Goal: Information Seeking & Learning: Compare options

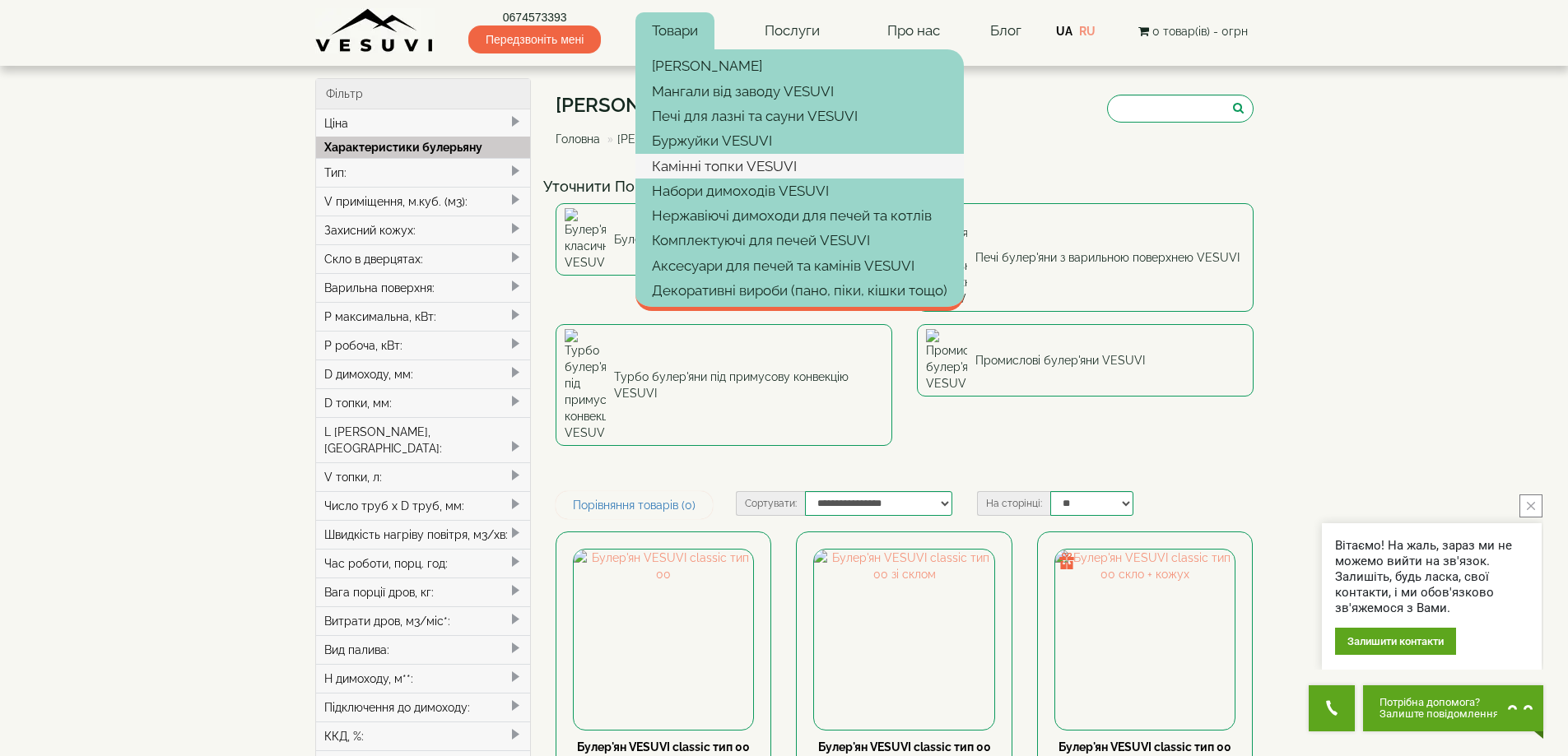
click at [730, 169] on link "Камінні топки VESUVI" at bounding box center [799, 166] width 329 height 25
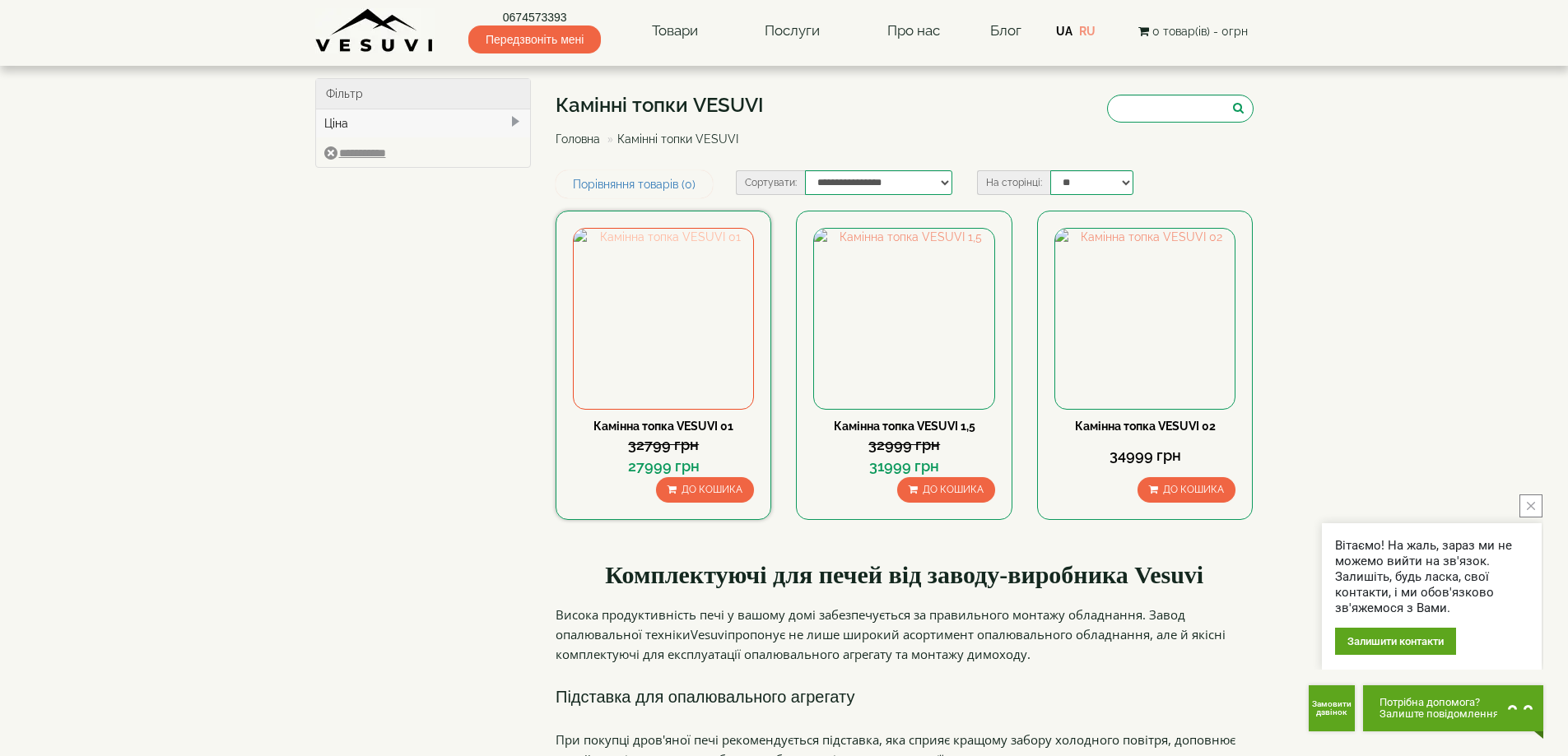
click at [682, 296] on img at bounding box center [663, 318] width 179 height 179
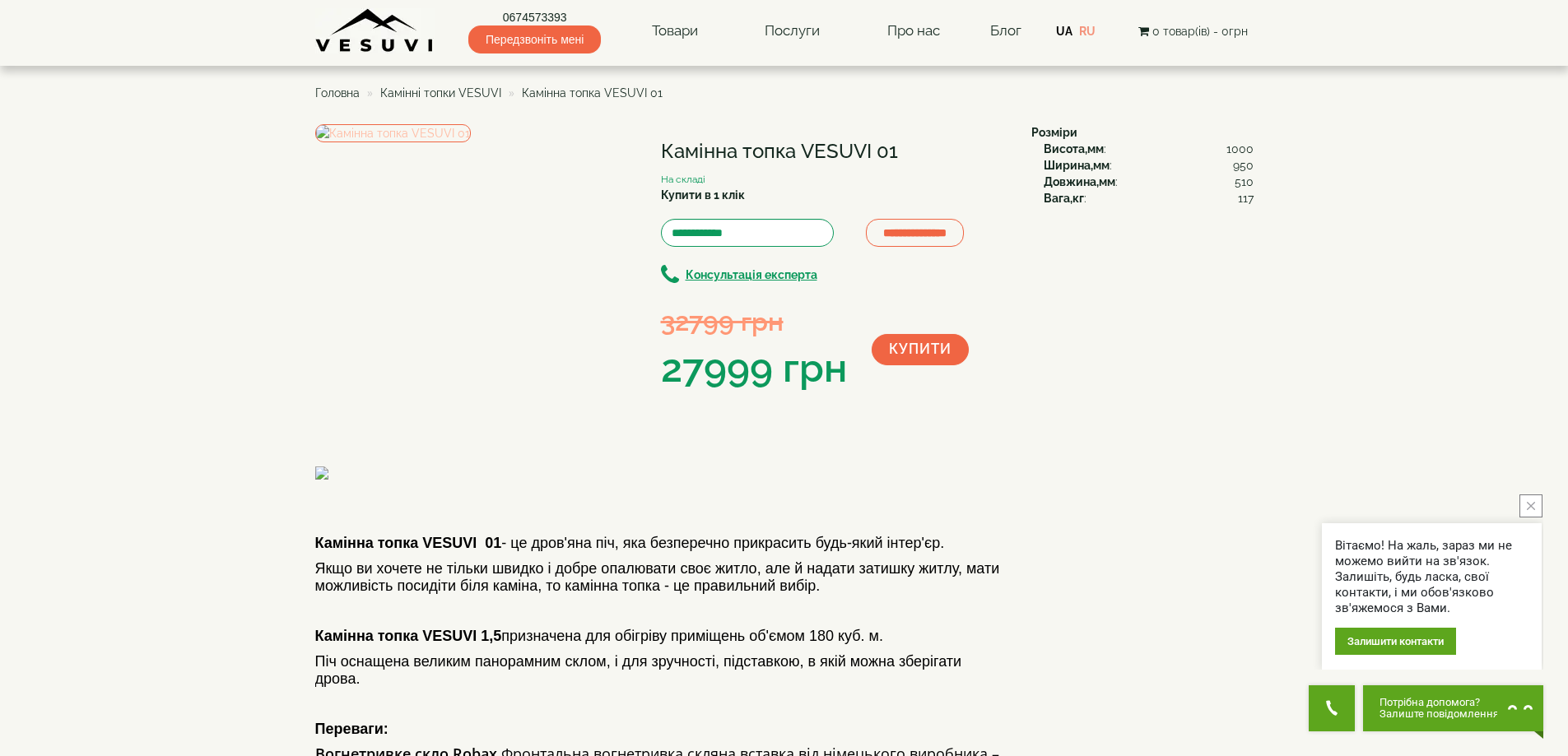
click at [469, 143] on img at bounding box center [392, 133] width 155 height 18
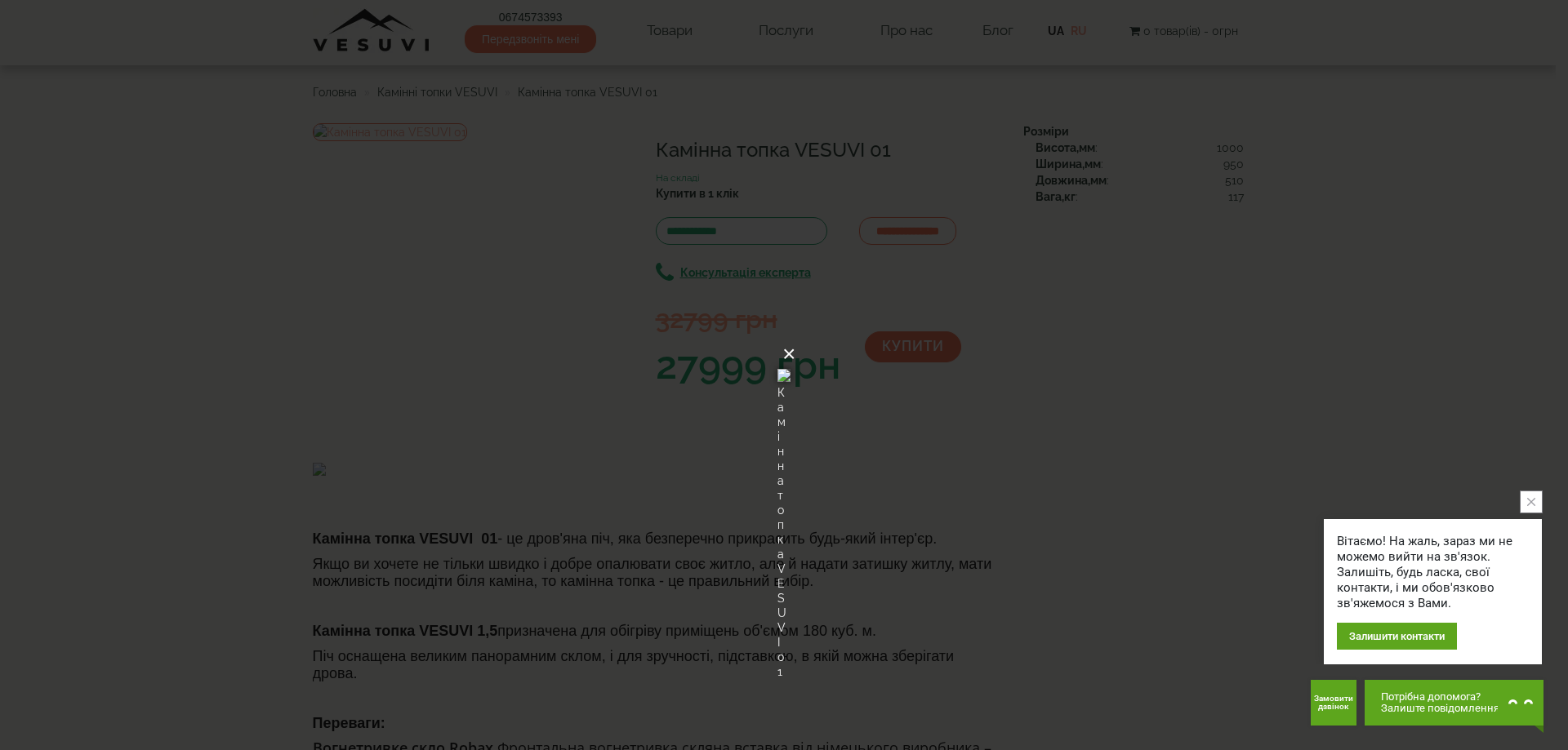
click at [796, 336] on button "×" at bounding box center [789, 354] width 13 height 36
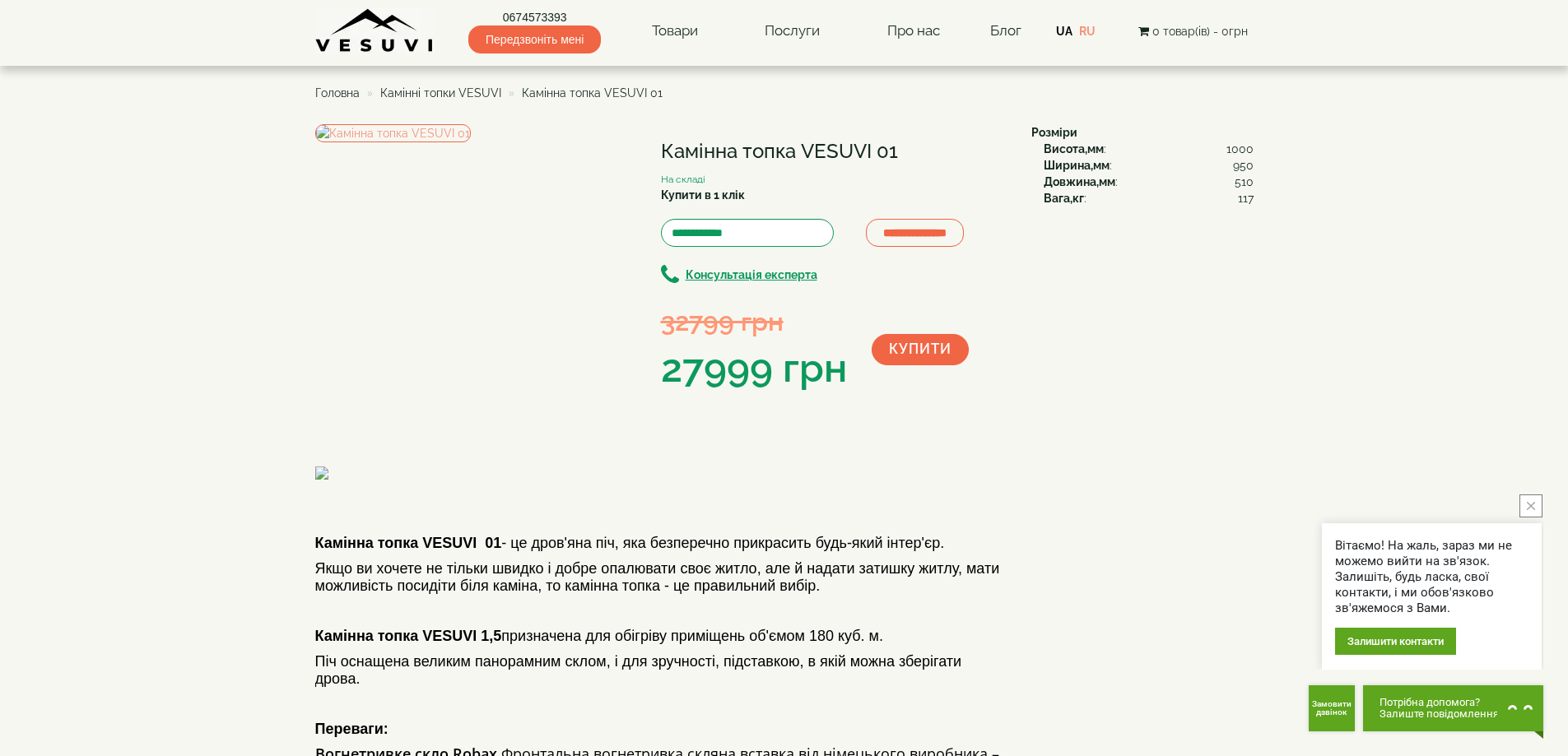
click at [478, 480] on img at bounding box center [459, 473] width 288 height 14
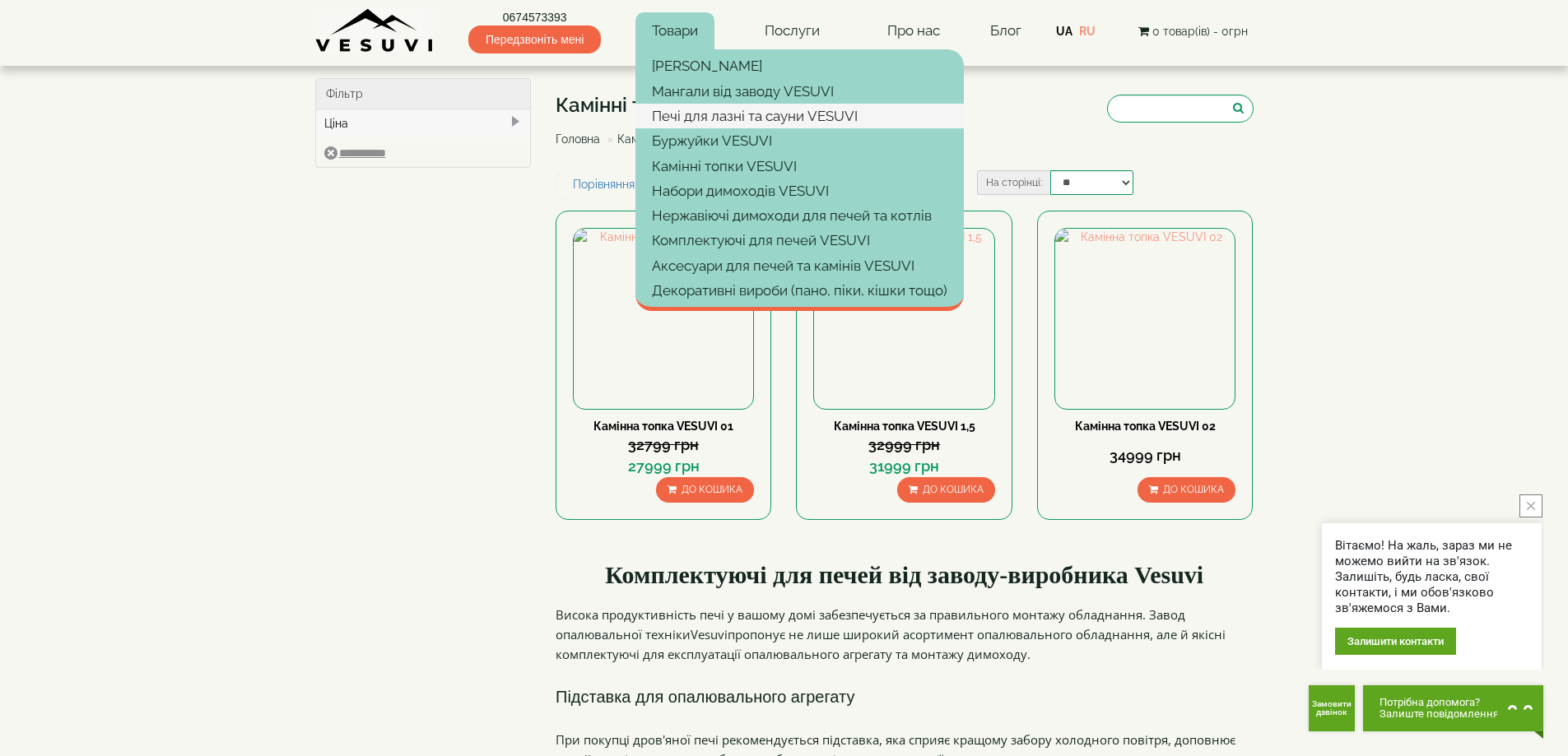
click at [739, 116] on link "Печі для лазні та сауни VESUVI" at bounding box center [799, 116] width 329 height 25
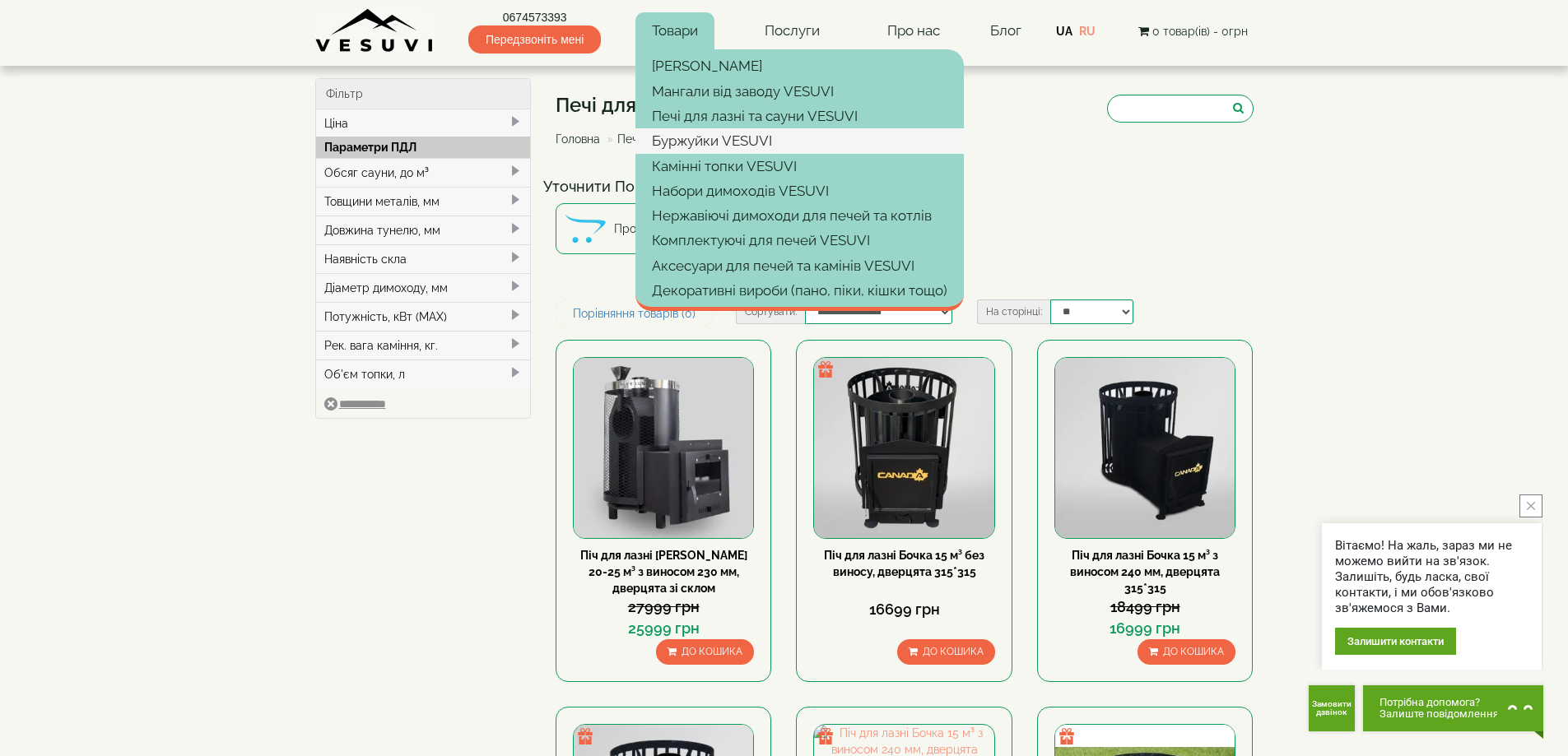
click at [731, 130] on link "Буржуйки VESUVI" at bounding box center [799, 140] width 329 height 25
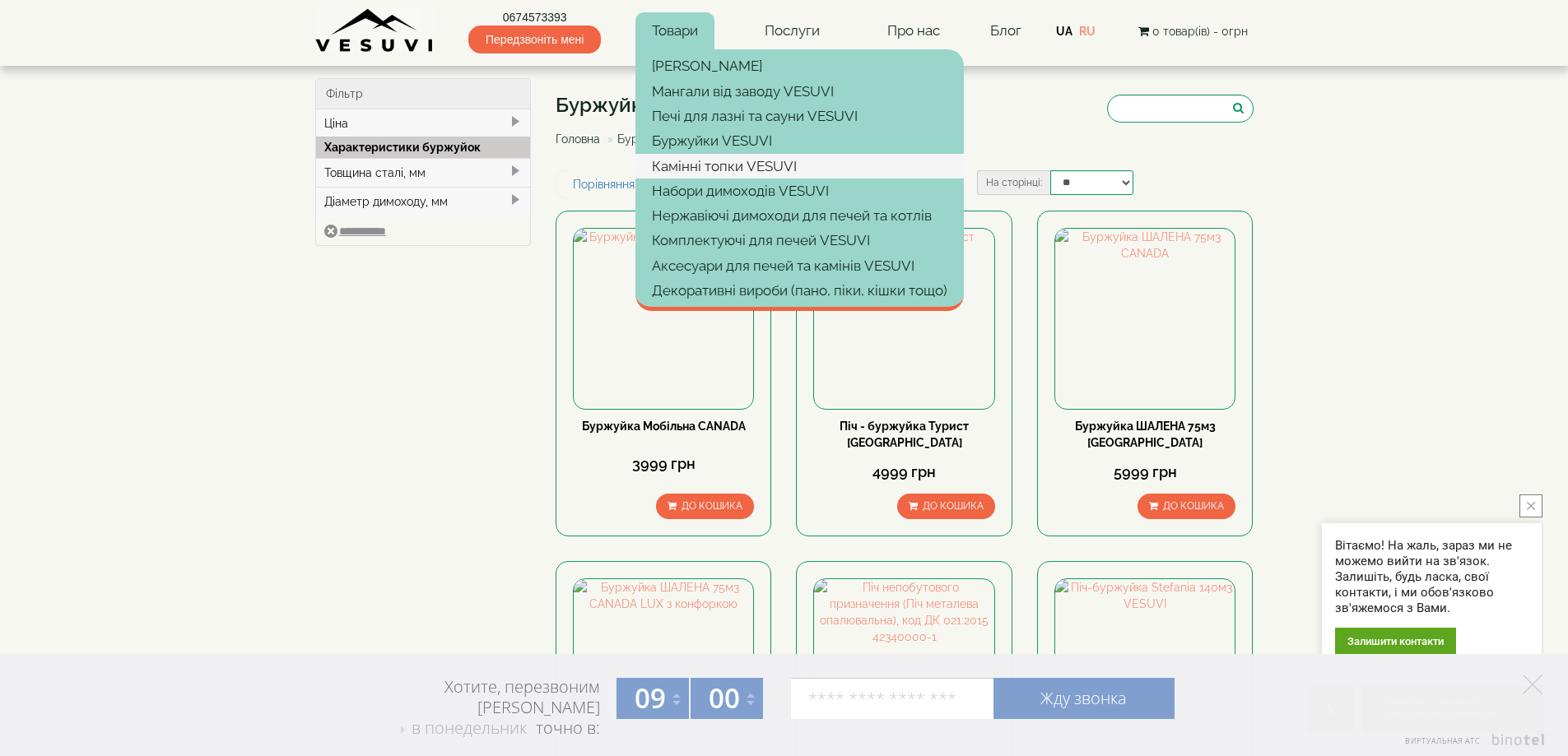
click at [730, 167] on link "Камінні топки VESUVI" at bounding box center [799, 166] width 329 height 25
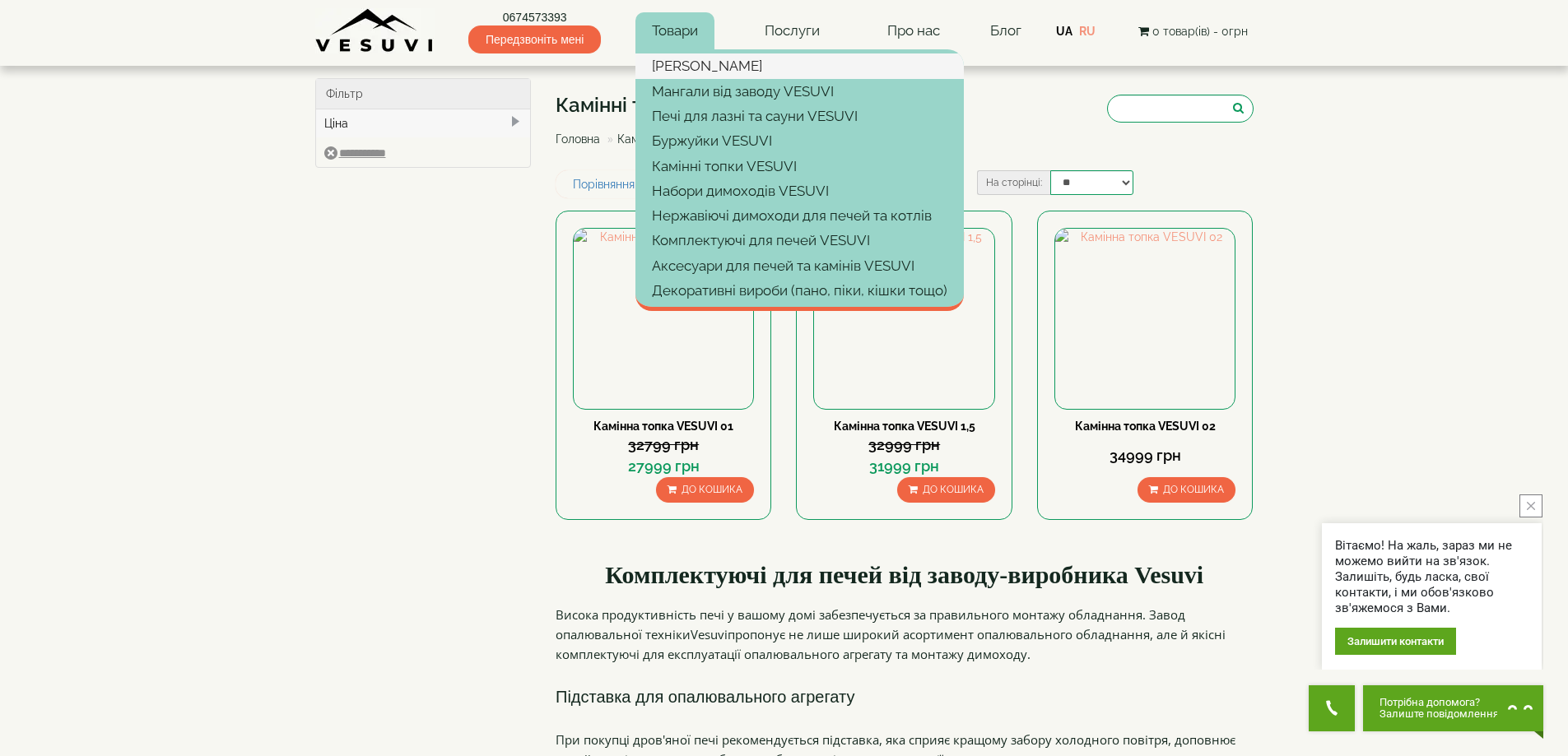
click at [672, 65] on link "[PERSON_NAME]" at bounding box center [799, 65] width 329 height 25
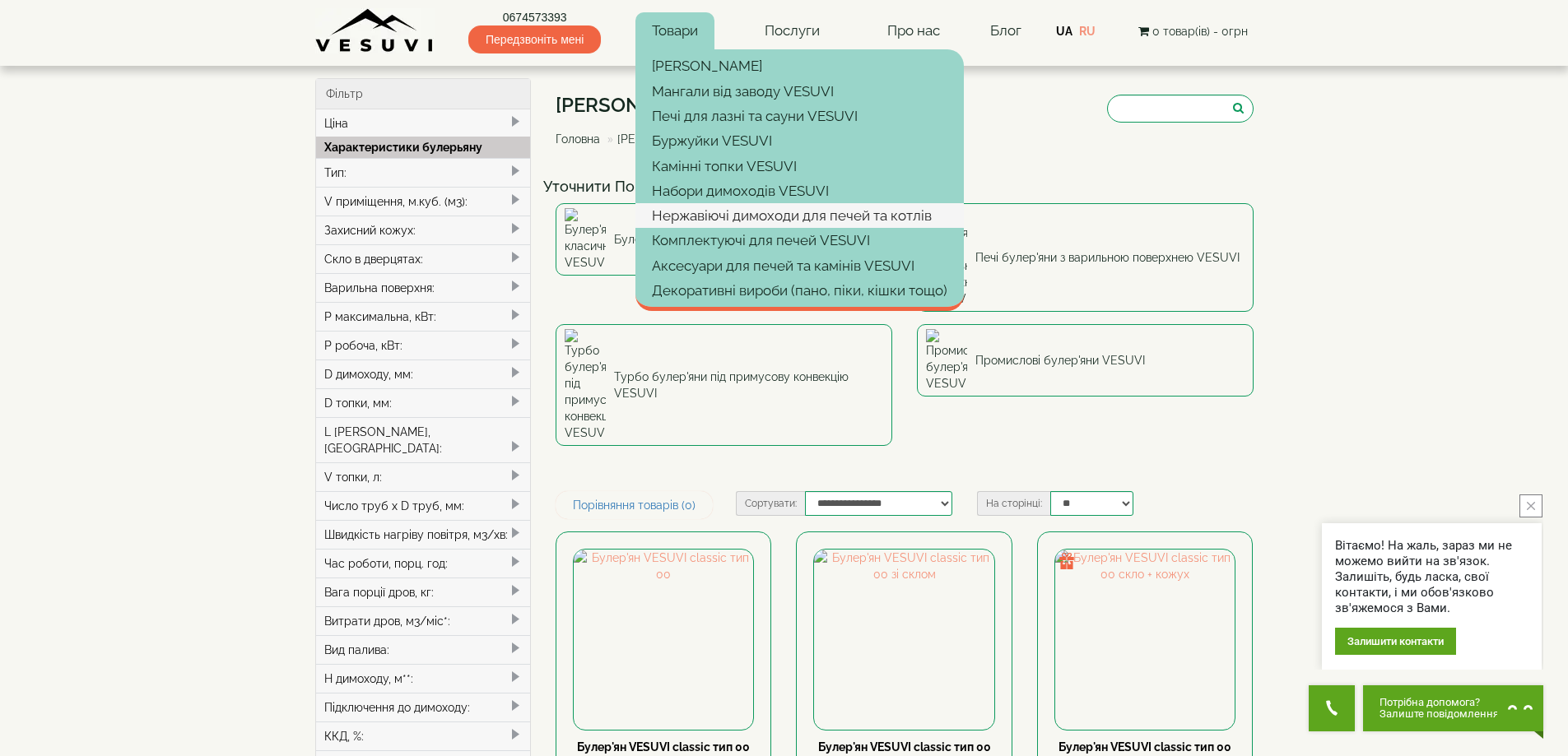
click at [716, 216] on link "Нержавіючі димоходи для печей та котлів" at bounding box center [799, 215] width 329 height 25
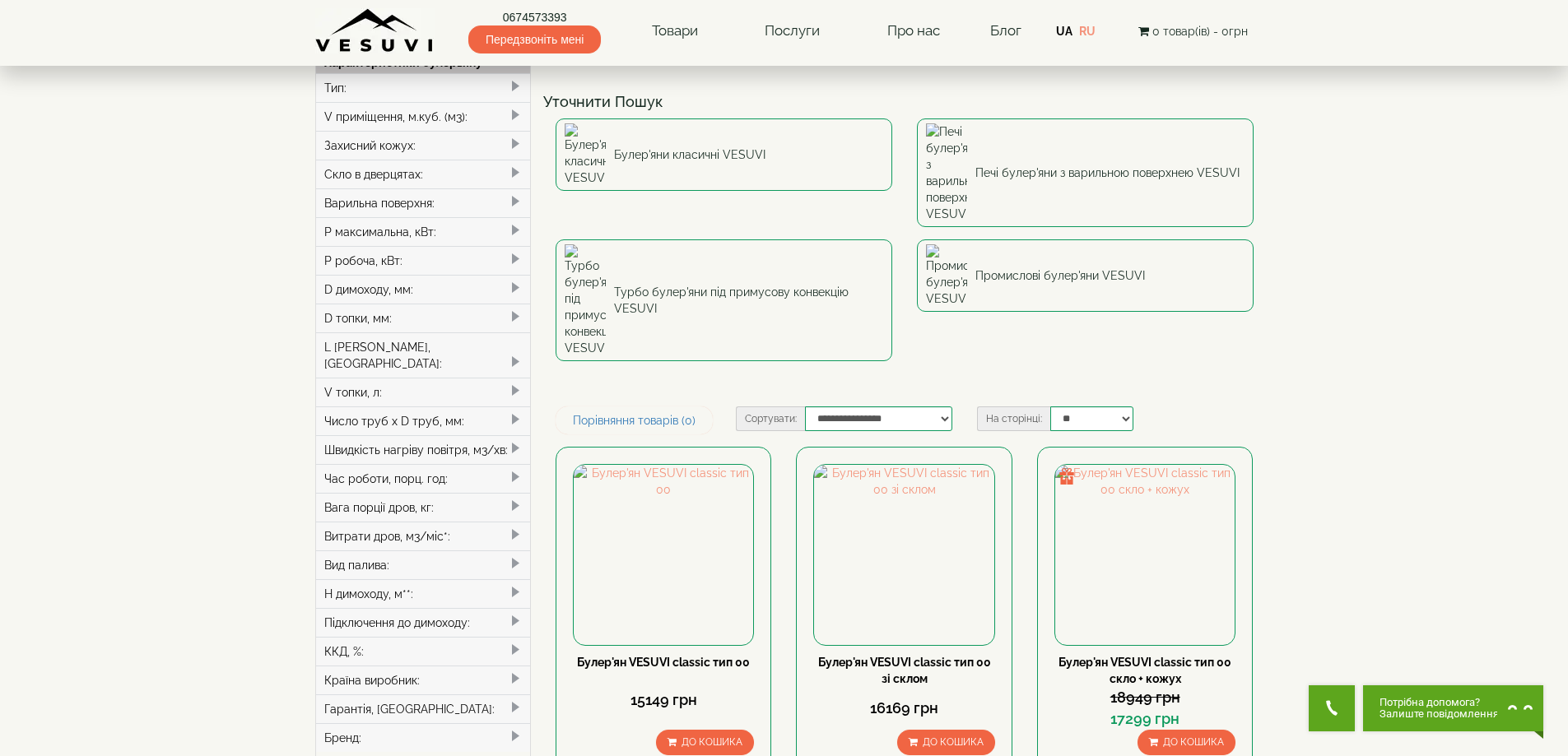
scroll to position [165, 0]
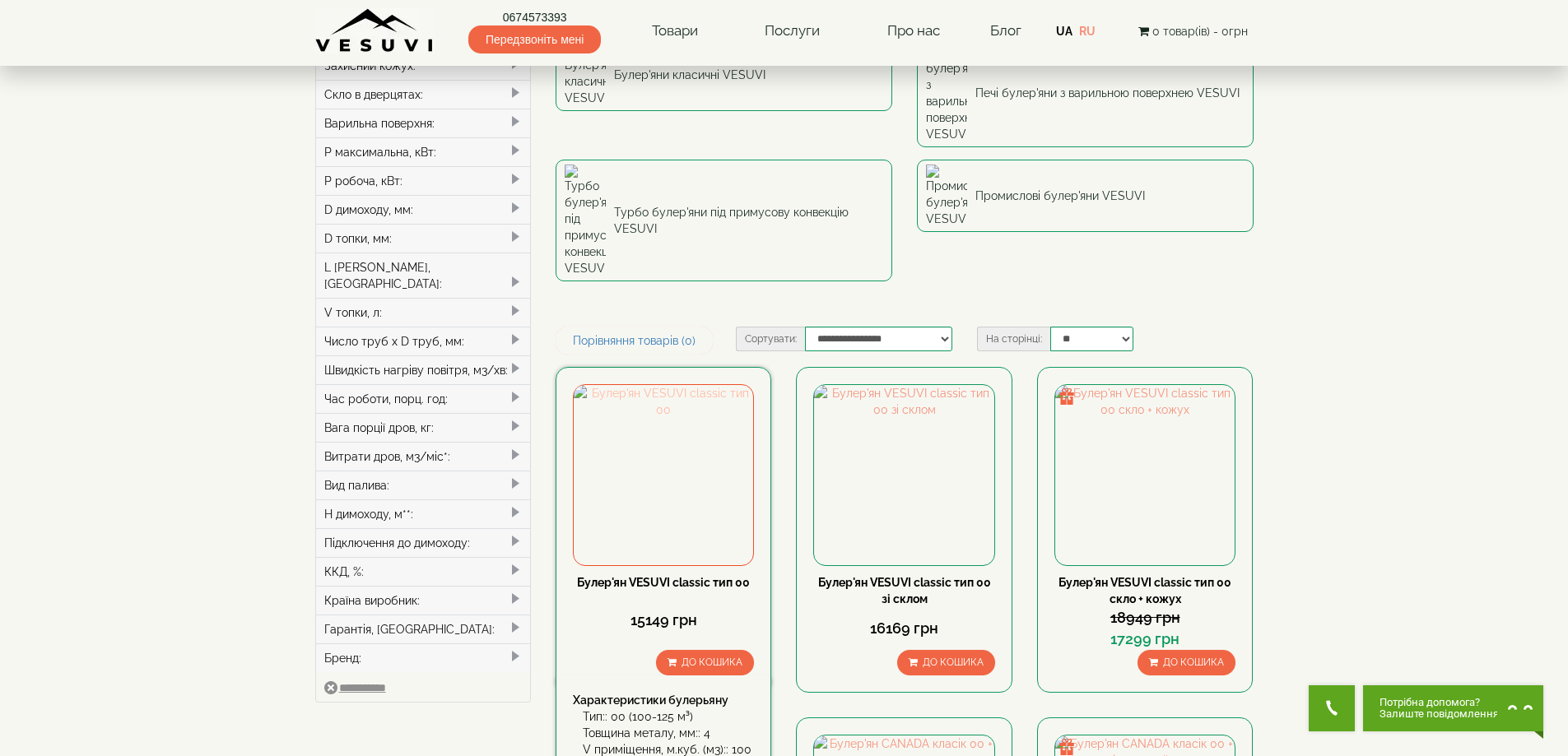
click at [674, 385] on img at bounding box center [663, 474] width 179 height 179
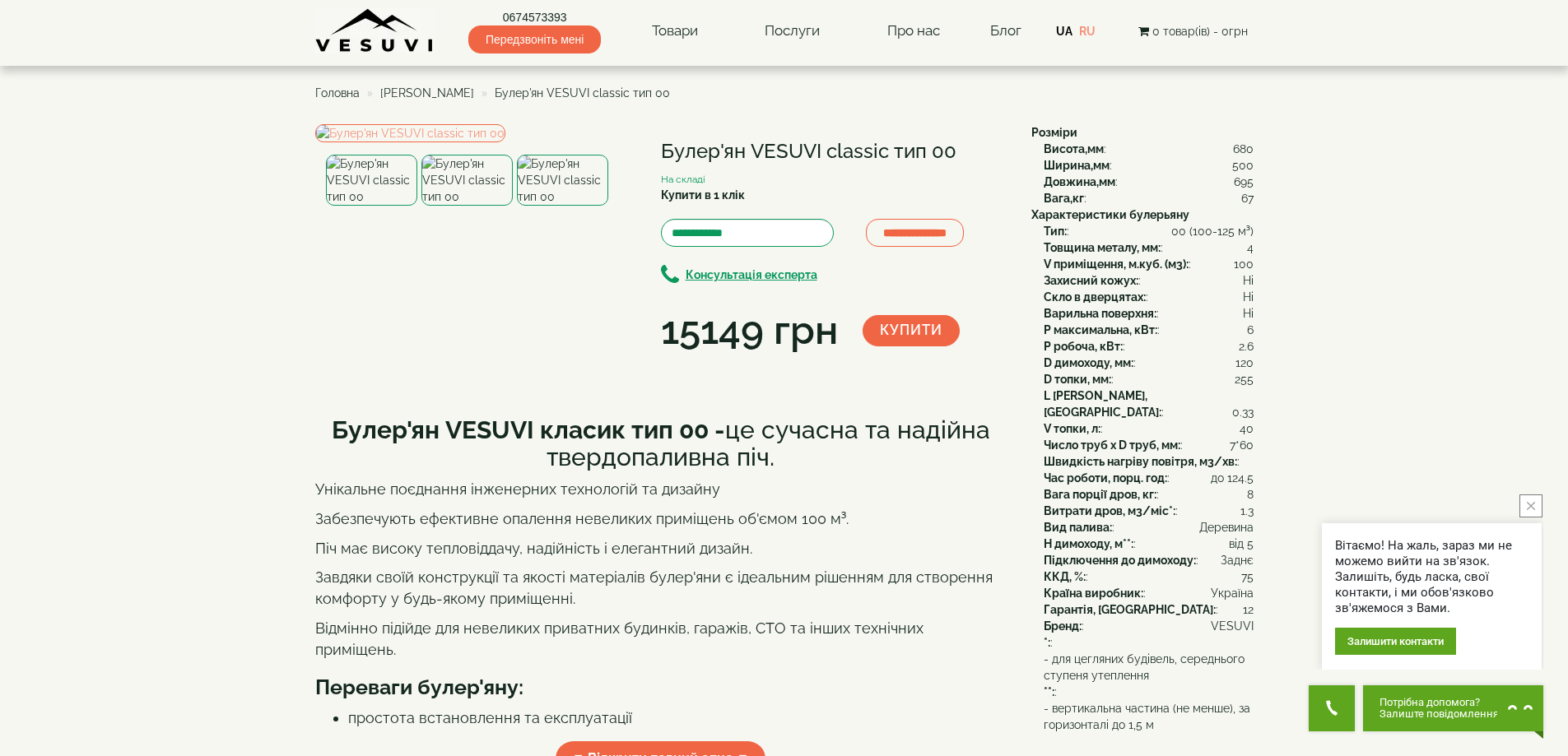
click at [467, 206] on img at bounding box center [467, 180] width 92 height 51
click at [561, 206] on img at bounding box center [562, 180] width 92 height 51
click at [494, 206] on img at bounding box center [467, 180] width 92 height 51
click at [384, 206] on img at bounding box center [372, 180] width 92 height 51
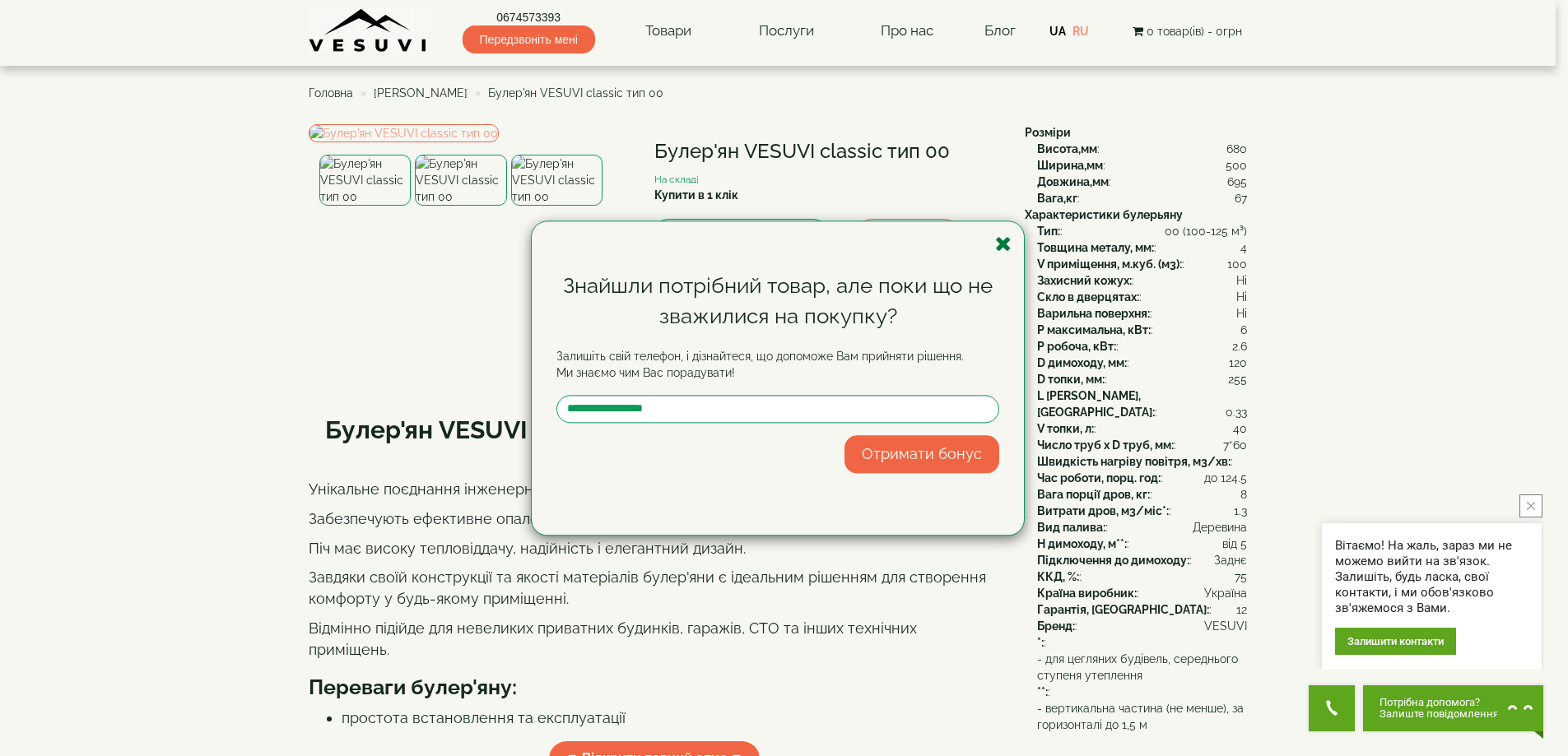
click at [1003, 240] on icon "button" at bounding box center [1002, 244] width 16 height 20
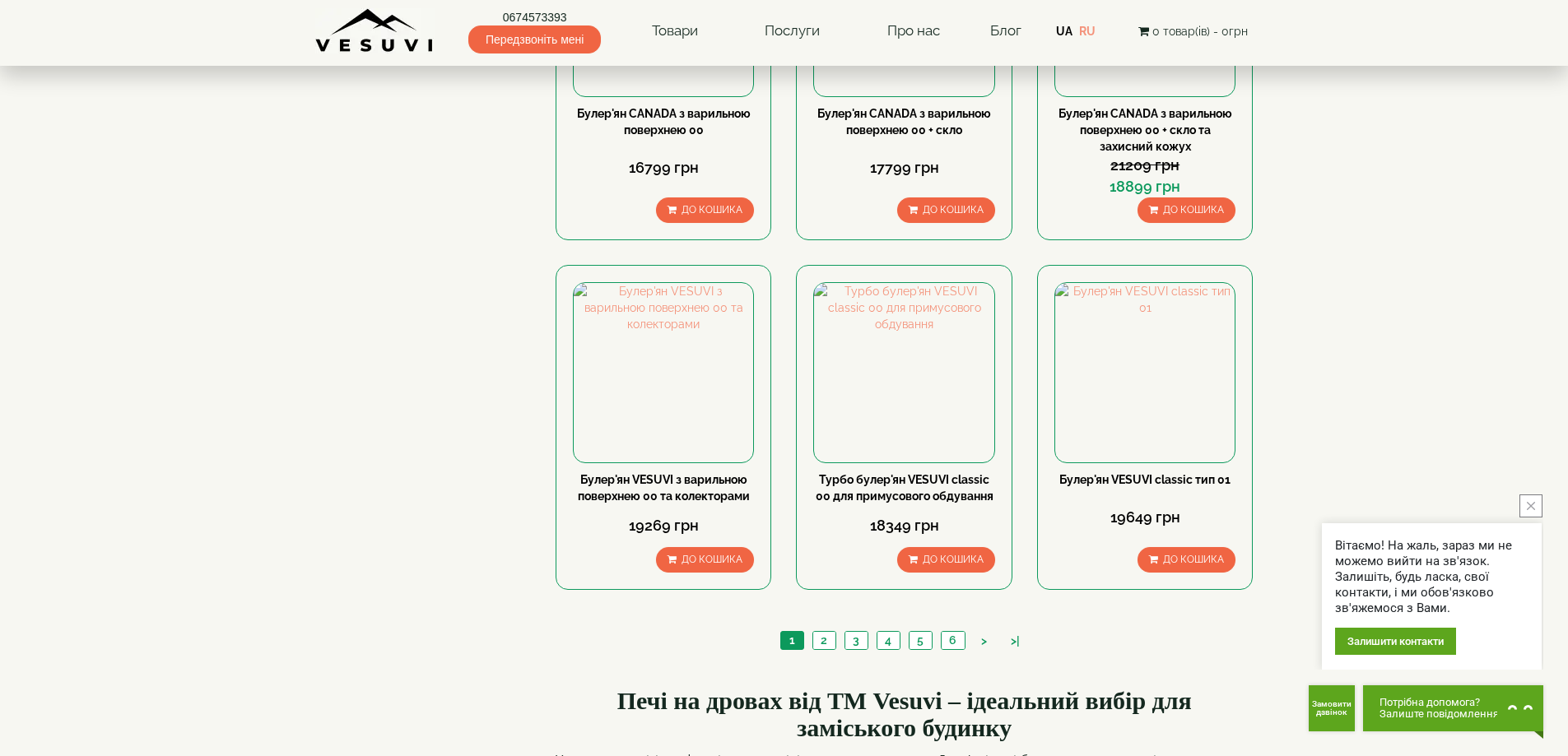
scroll to position [1729, 0]
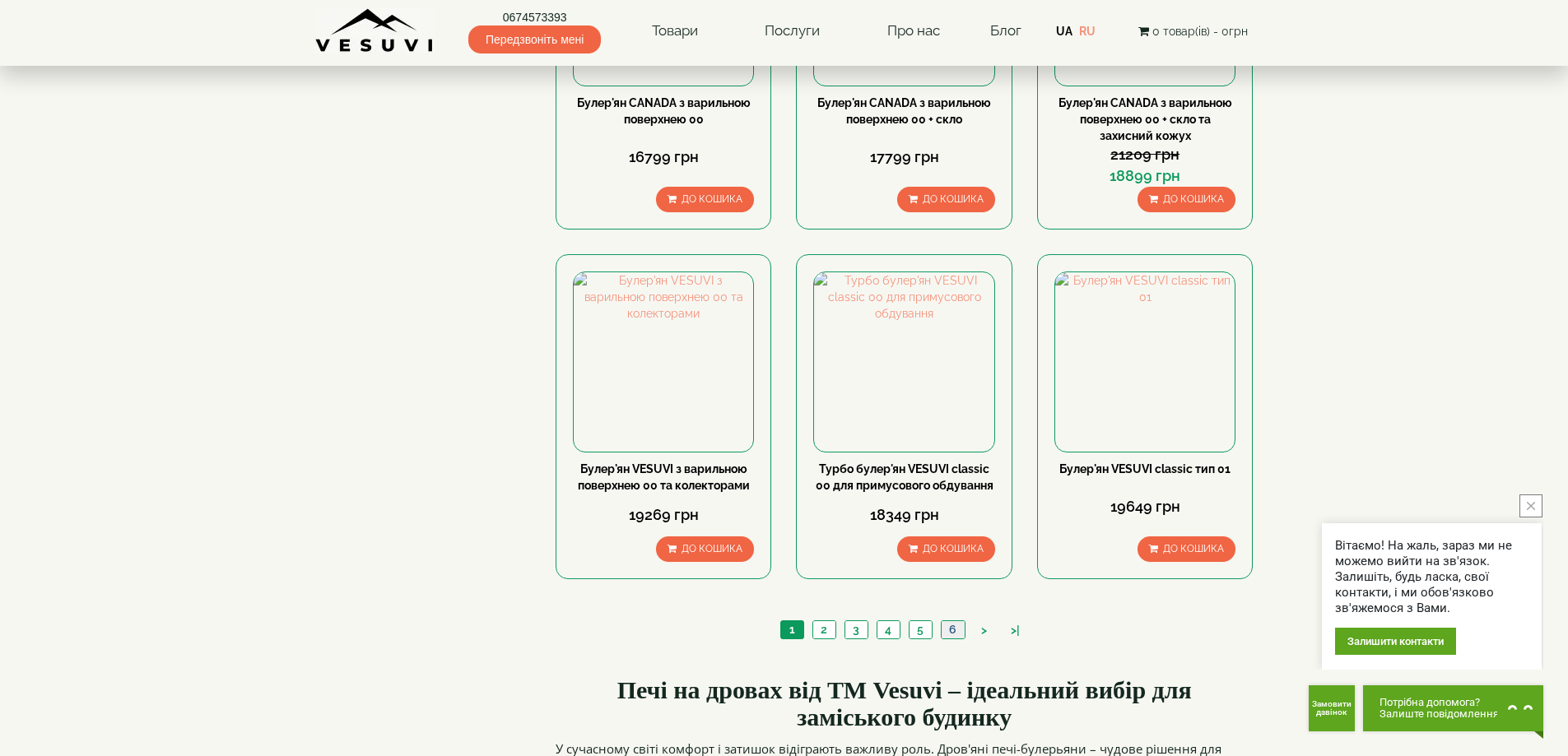
drag, startPoint x: 950, startPoint y: 502, endPoint x: 1007, endPoint y: 497, distance: 57.2
click at [950, 622] on link "6" at bounding box center [952, 630] width 24 height 17
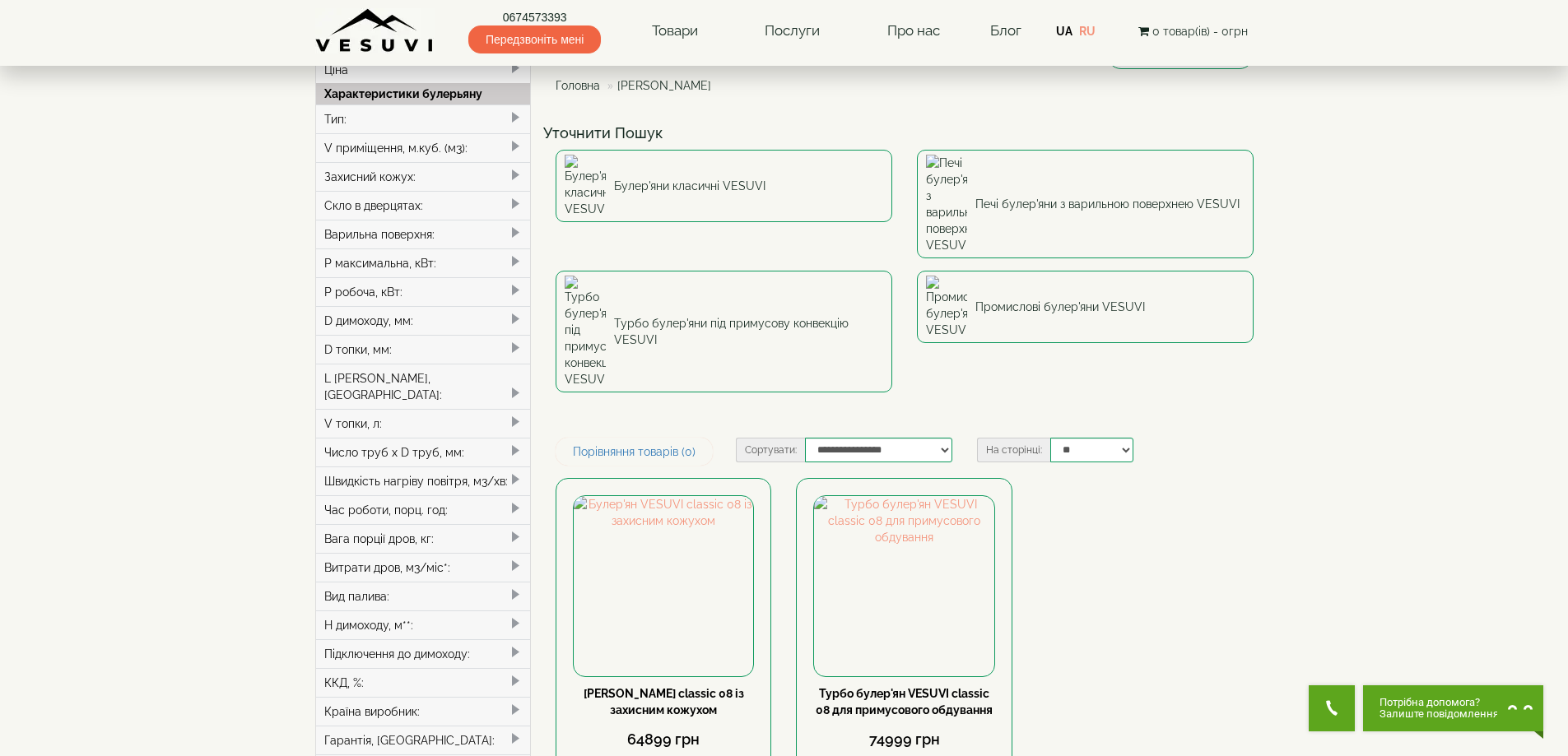
scroll to position [165, 0]
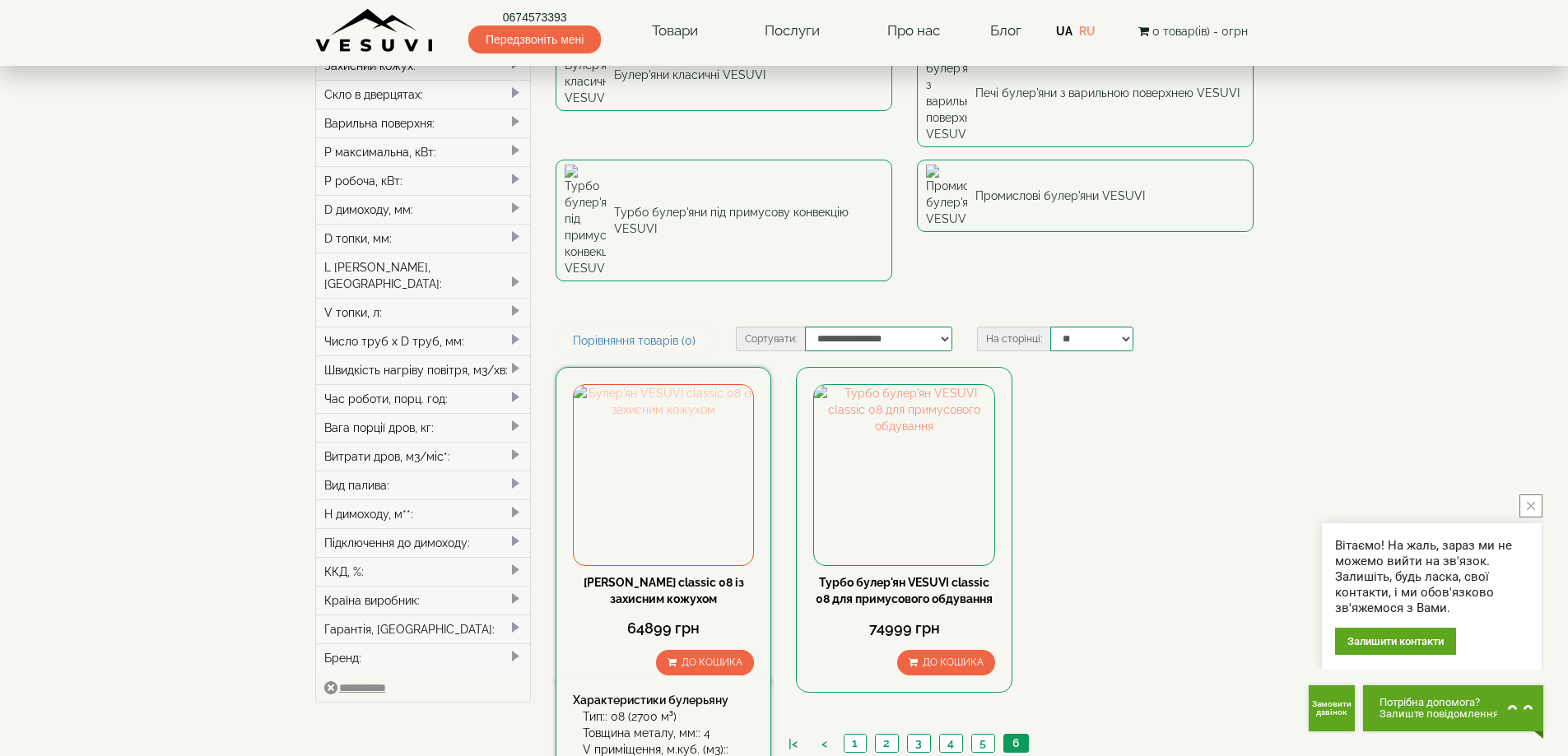
click at [709, 389] on img at bounding box center [663, 474] width 179 height 179
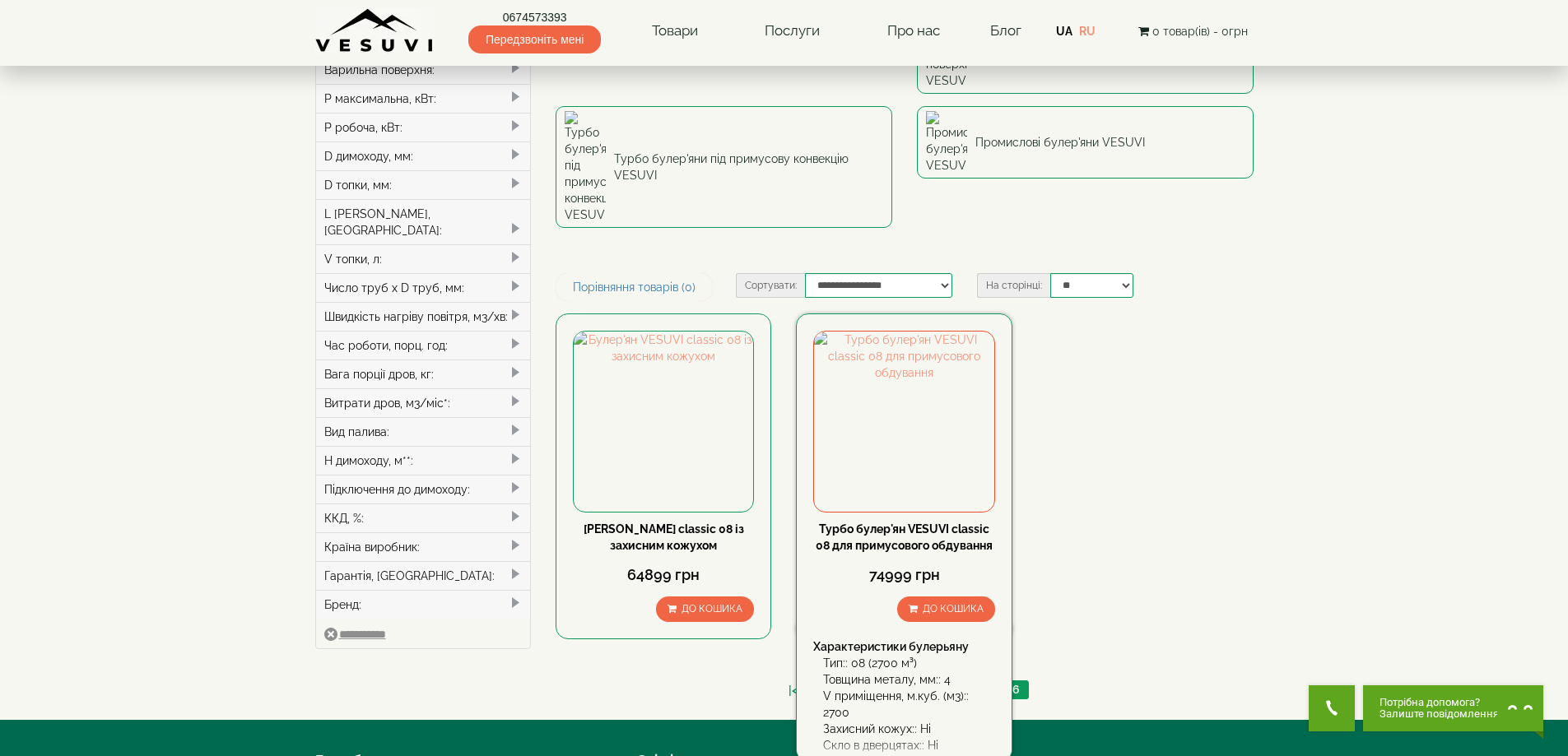
scroll to position [247, 0]
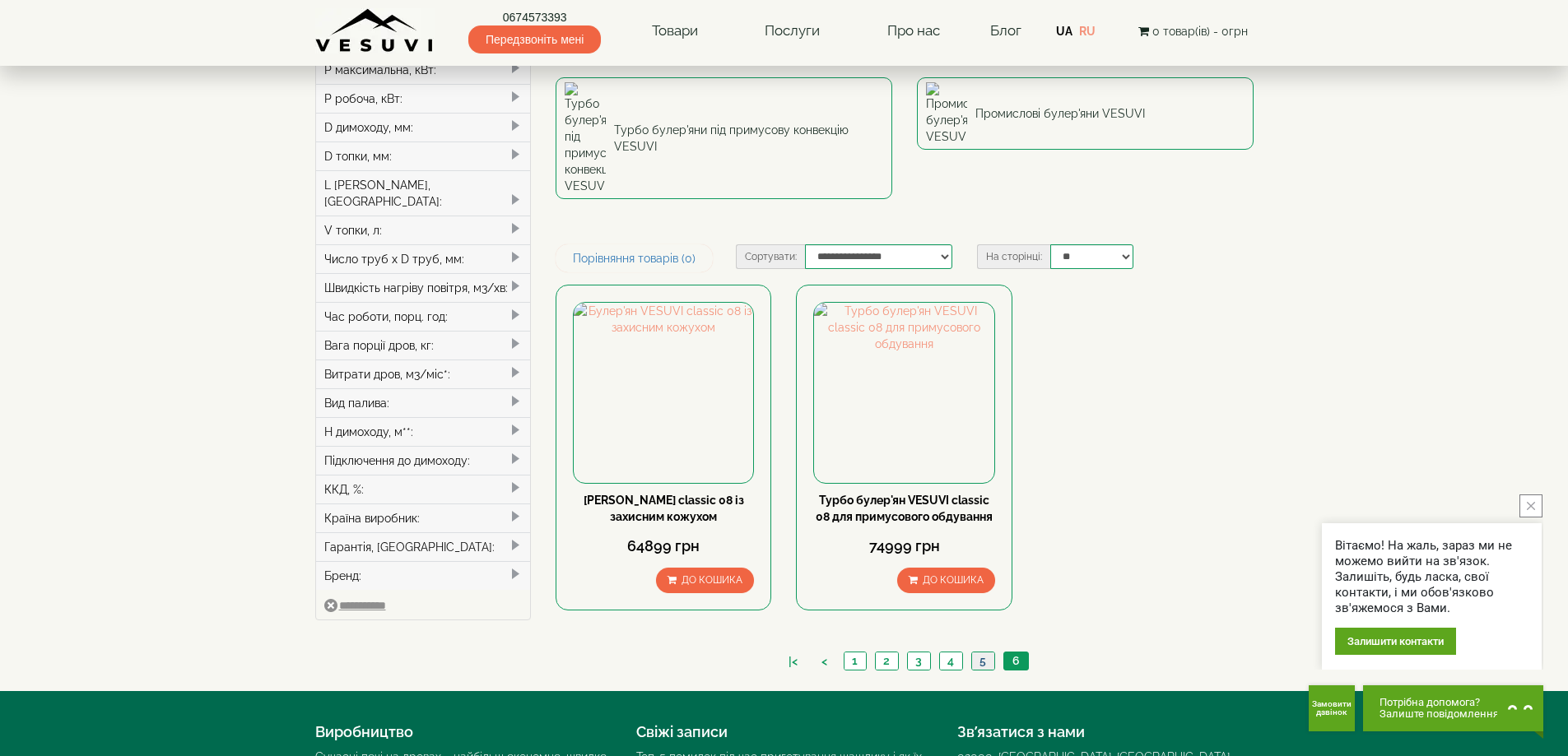
click at [984, 652] on link "5" at bounding box center [982, 661] width 23 height 17
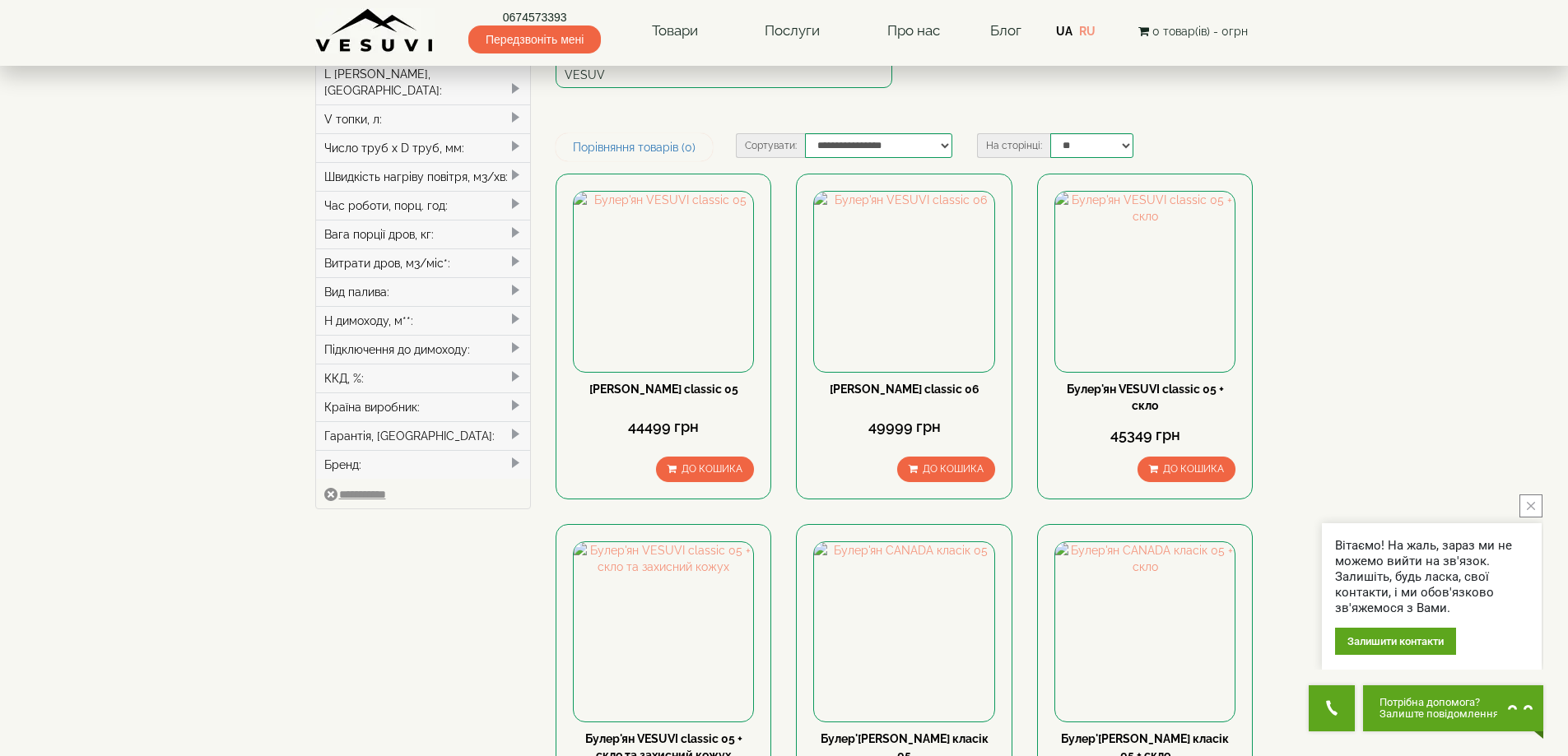
scroll to position [330, 0]
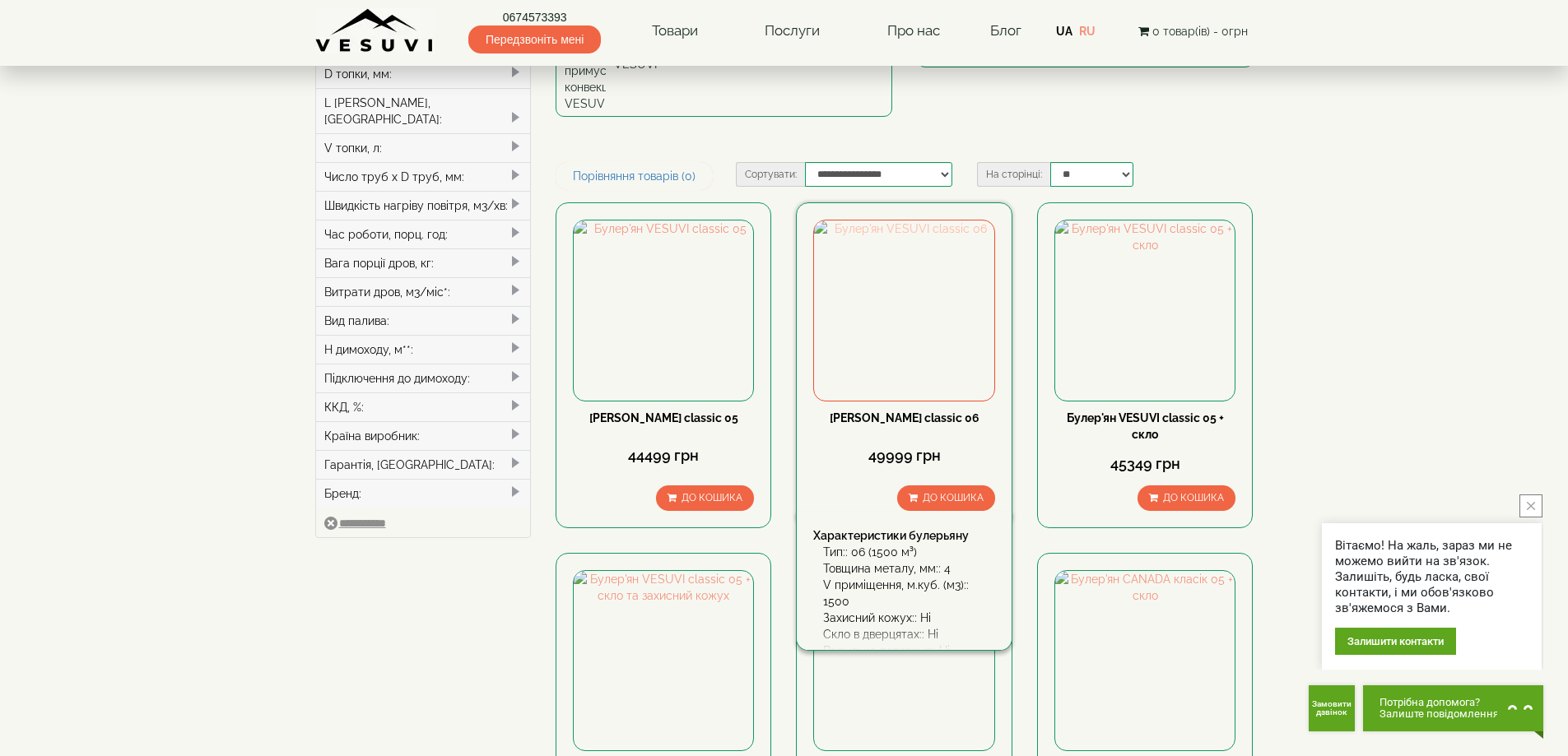
click at [890, 221] on img at bounding box center [903, 310] width 179 height 179
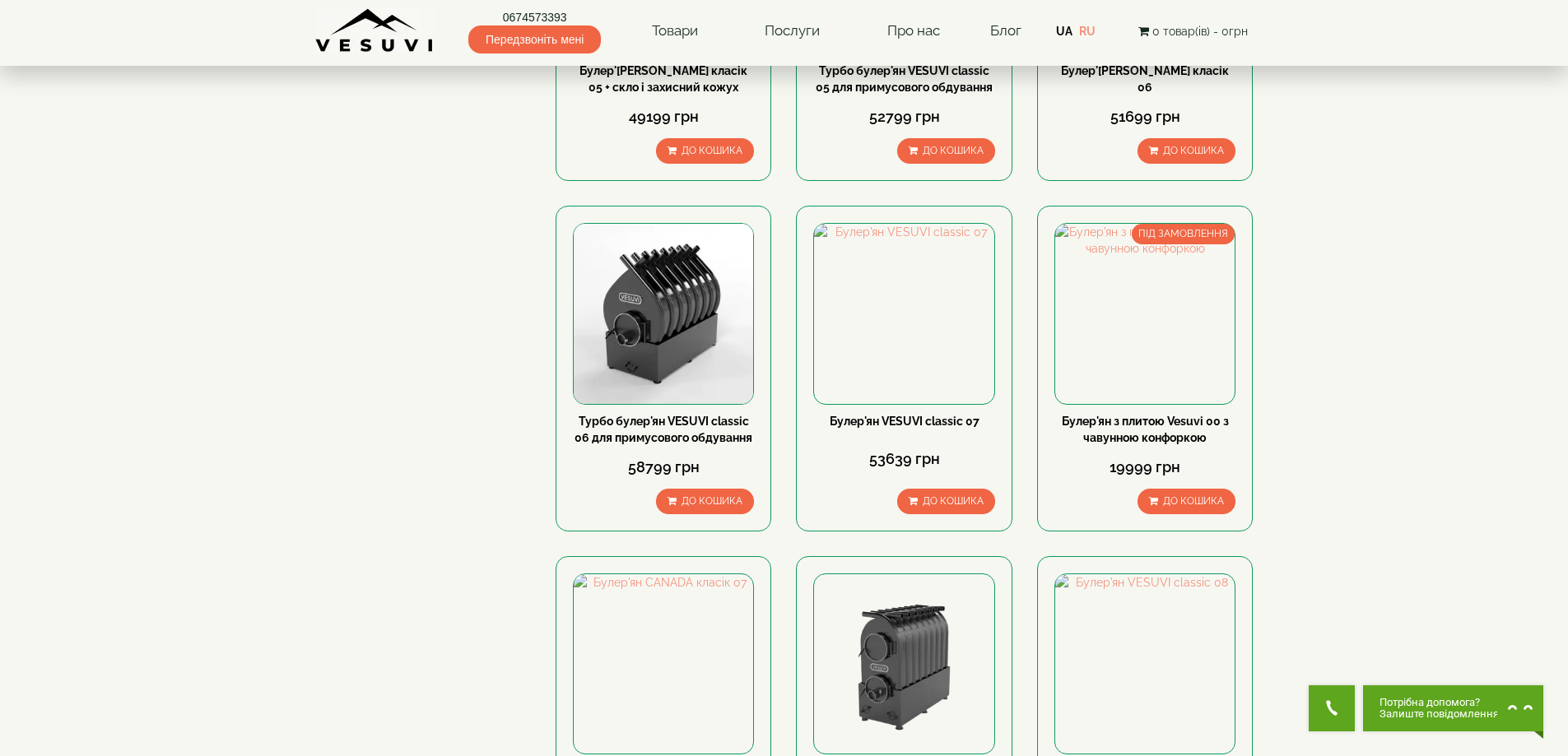
scroll to position [1646, 0]
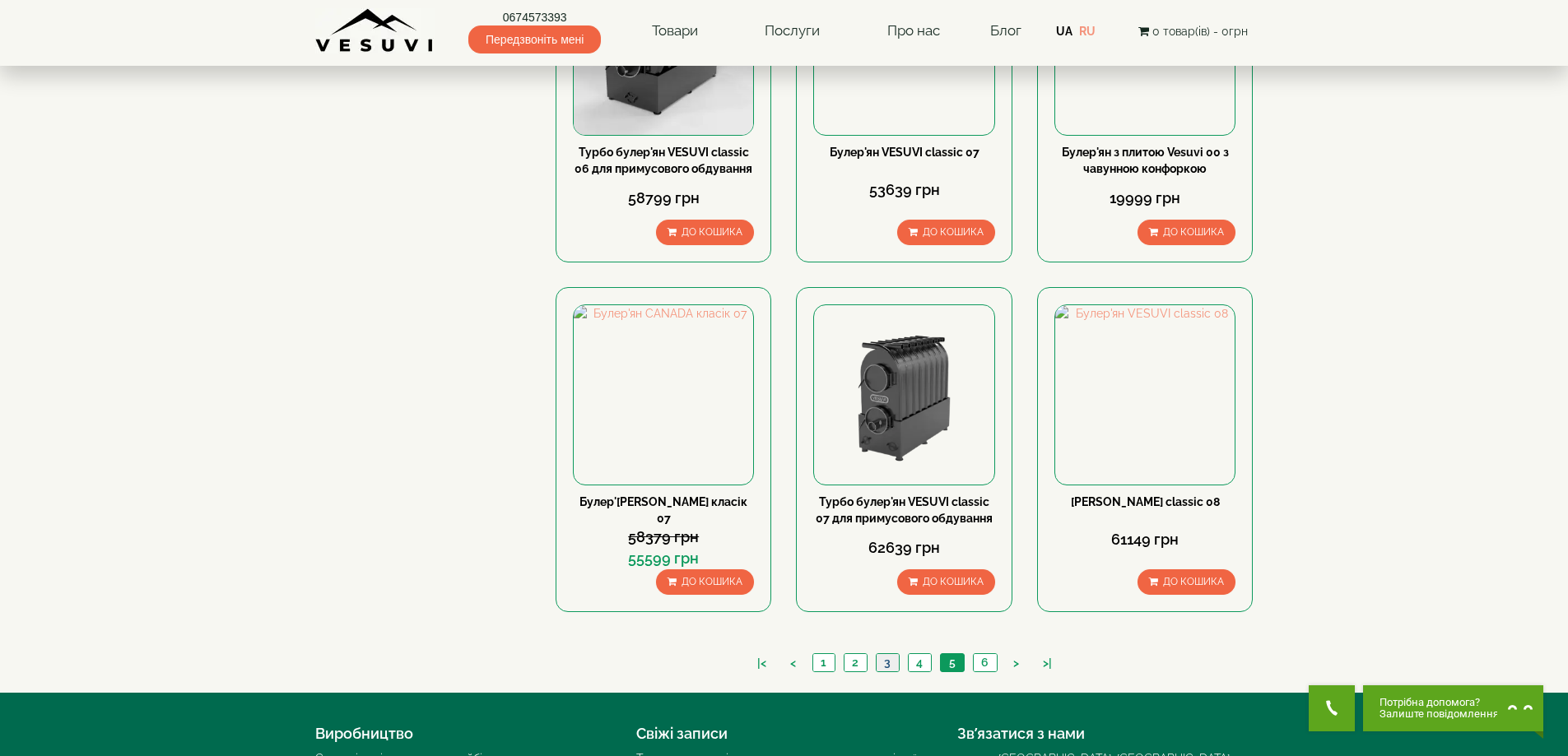
click at [888, 654] on link "3" at bounding box center [887, 663] width 23 height 17
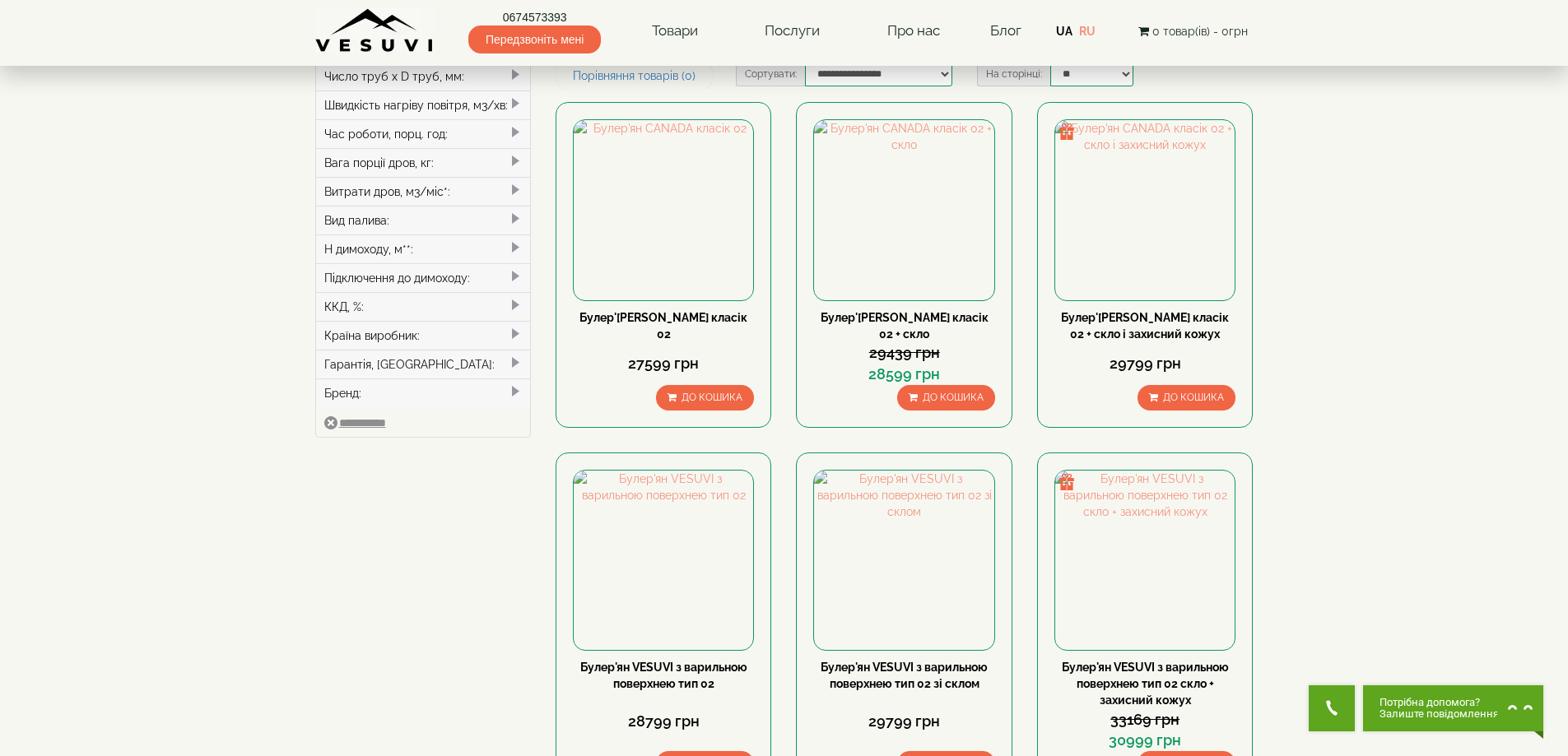
scroll to position [330, 0]
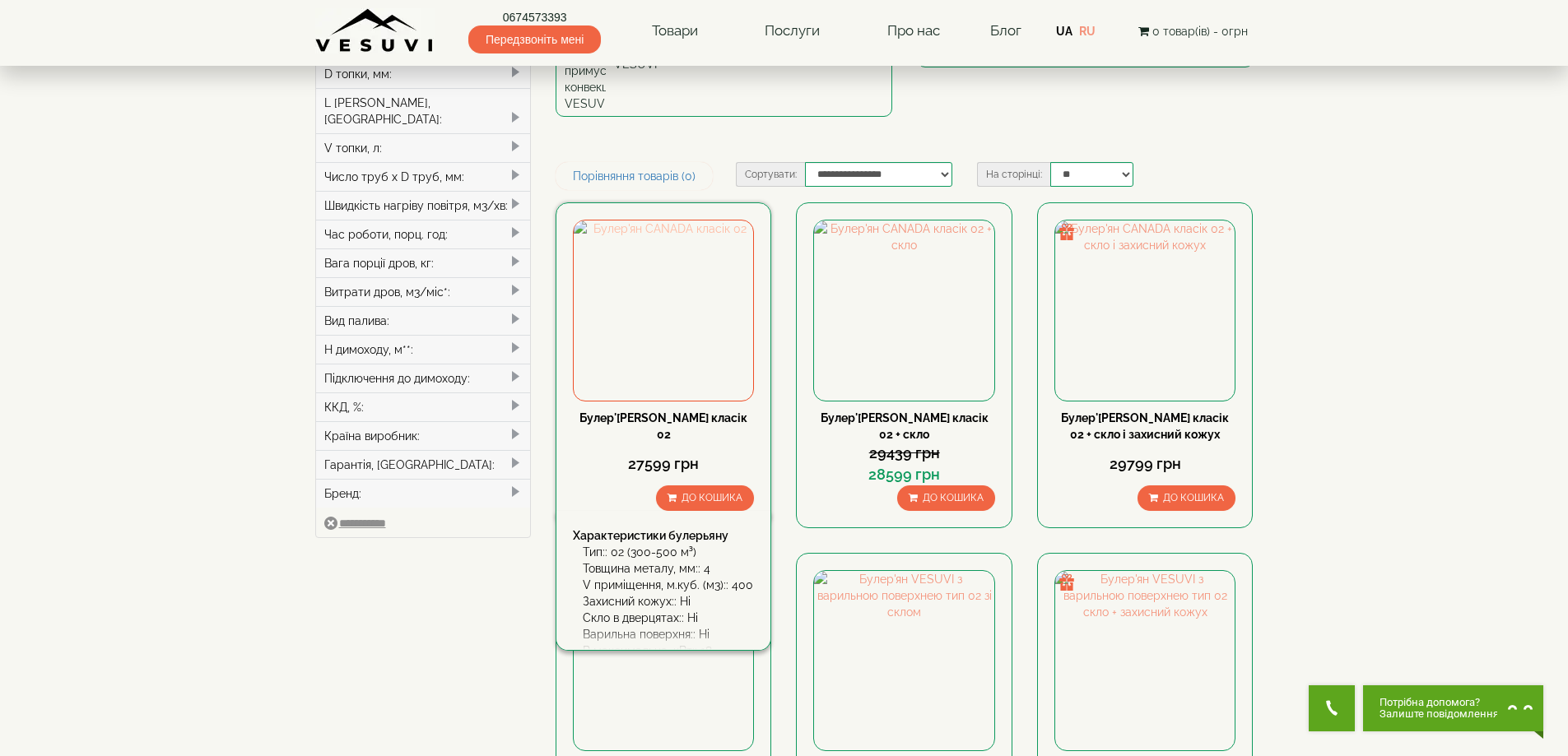
click at [653, 221] on img at bounding box center [663, 310] width 179 height 179
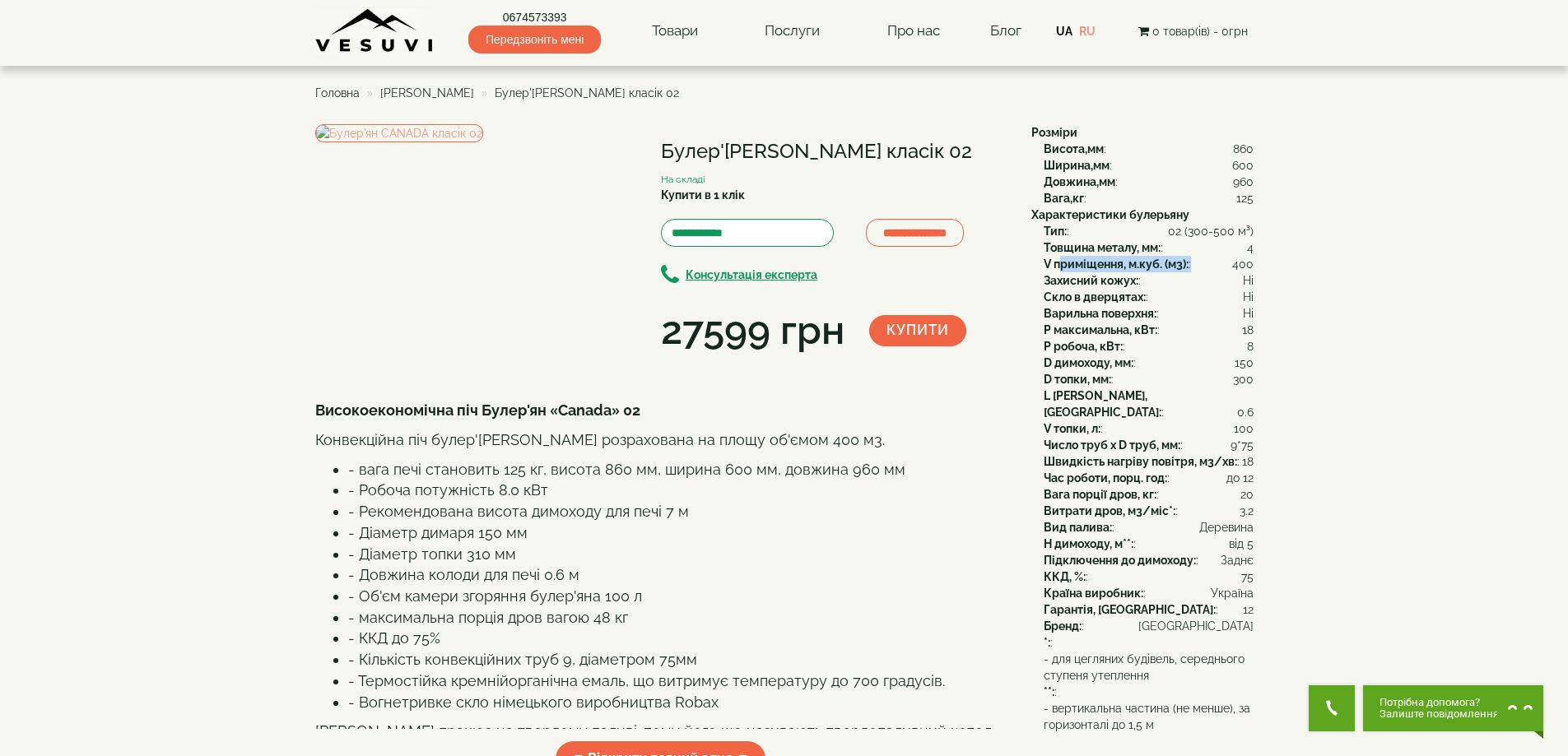
drag, startPoint x: 1289, startPoint y: 261, endPoint x: 946, endPoint y: 292, distance: 344.4
click at [996, 275] on body "Магазин Булер'яни VESUVI Мангали від заводу VESUVI Печі для лазні та сауни VESU…" at bounding box center [784, 671] width 1568 height 1342
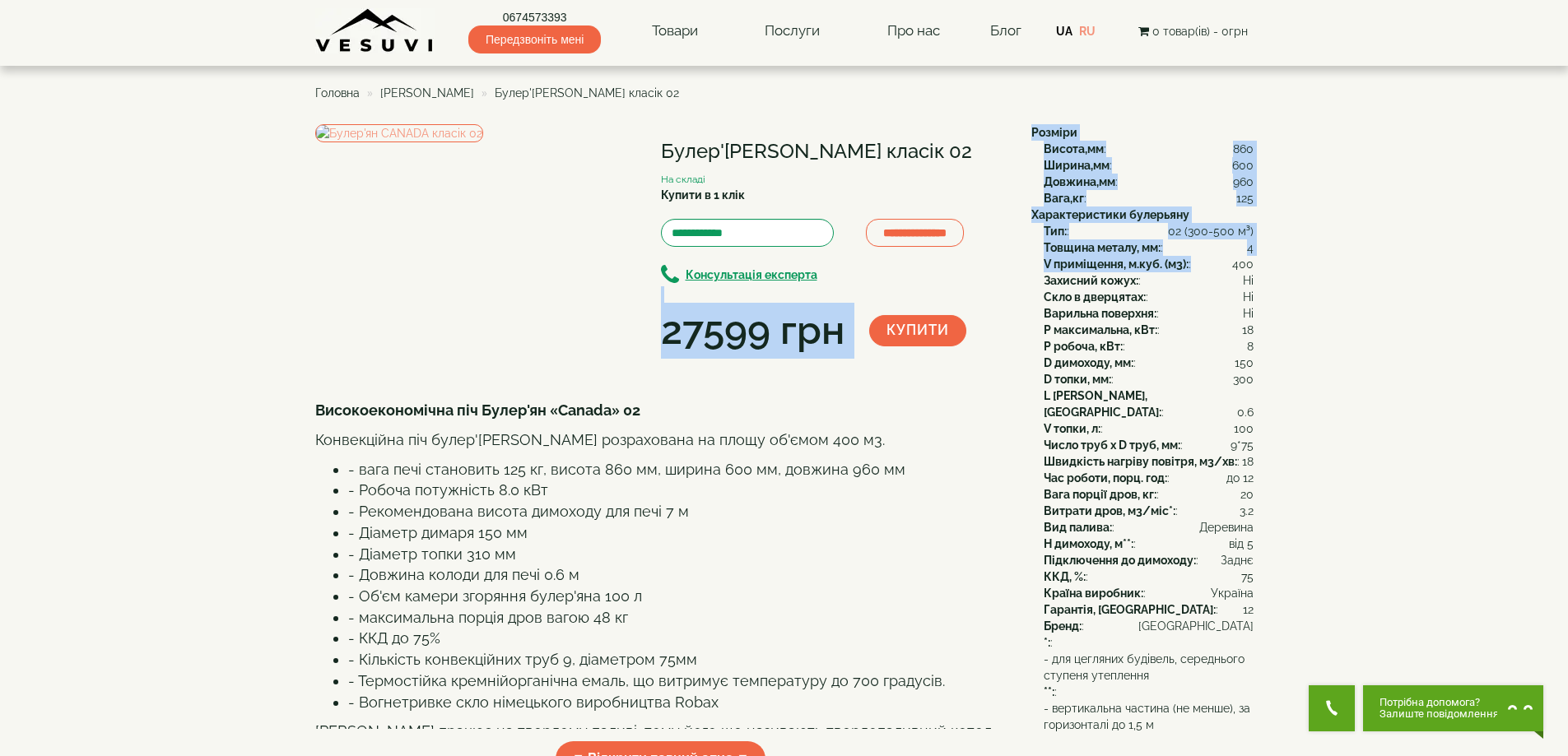
click at [1323, 265] on body "Магазин Булер'яни VESUVI Мангали від заводу VESUVI Печі для лазні та сауни VESU…" at bounding box center [784, 671] width 1568 height 1342
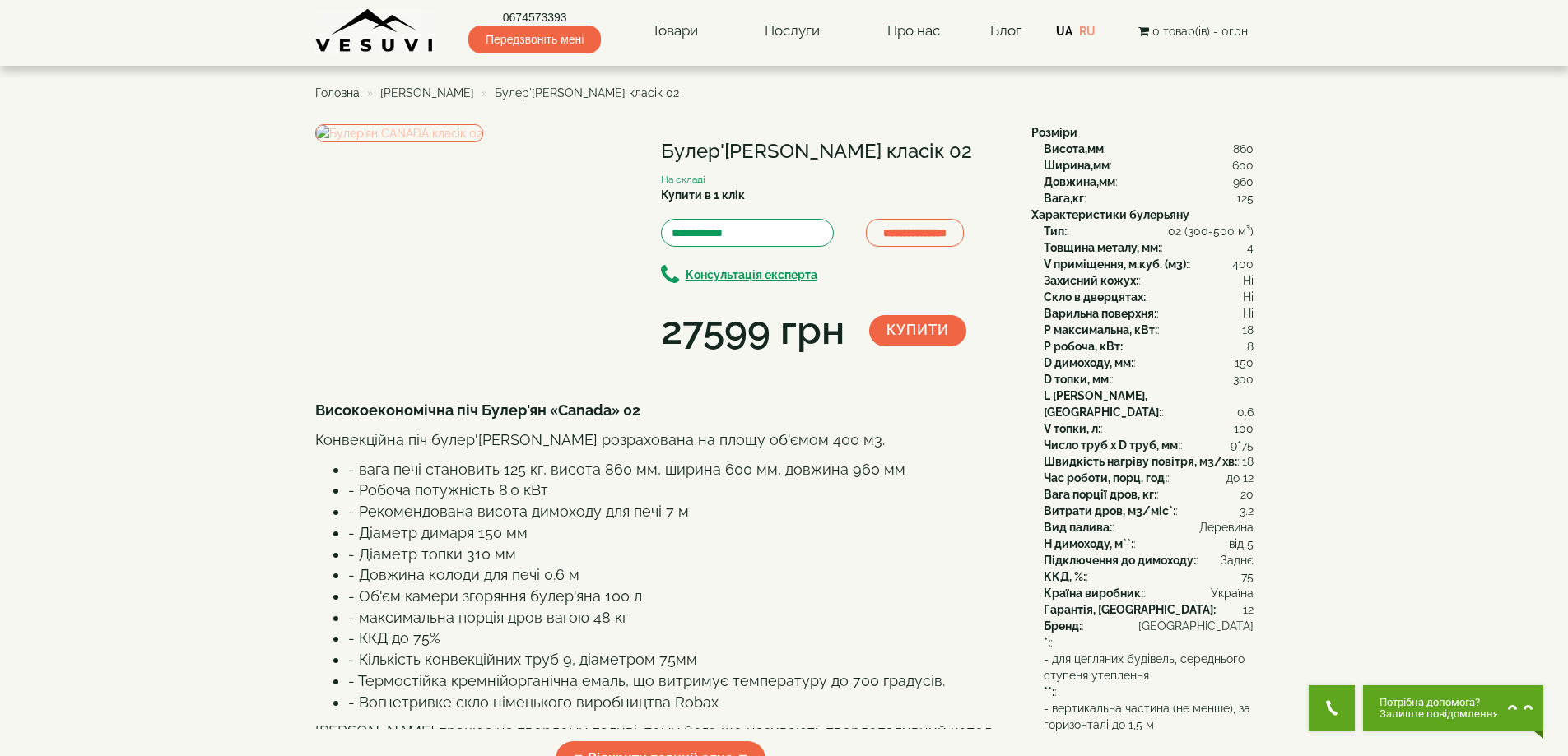
click at [483, 143] on img at bounding box center [399, 133] width 168 height 18
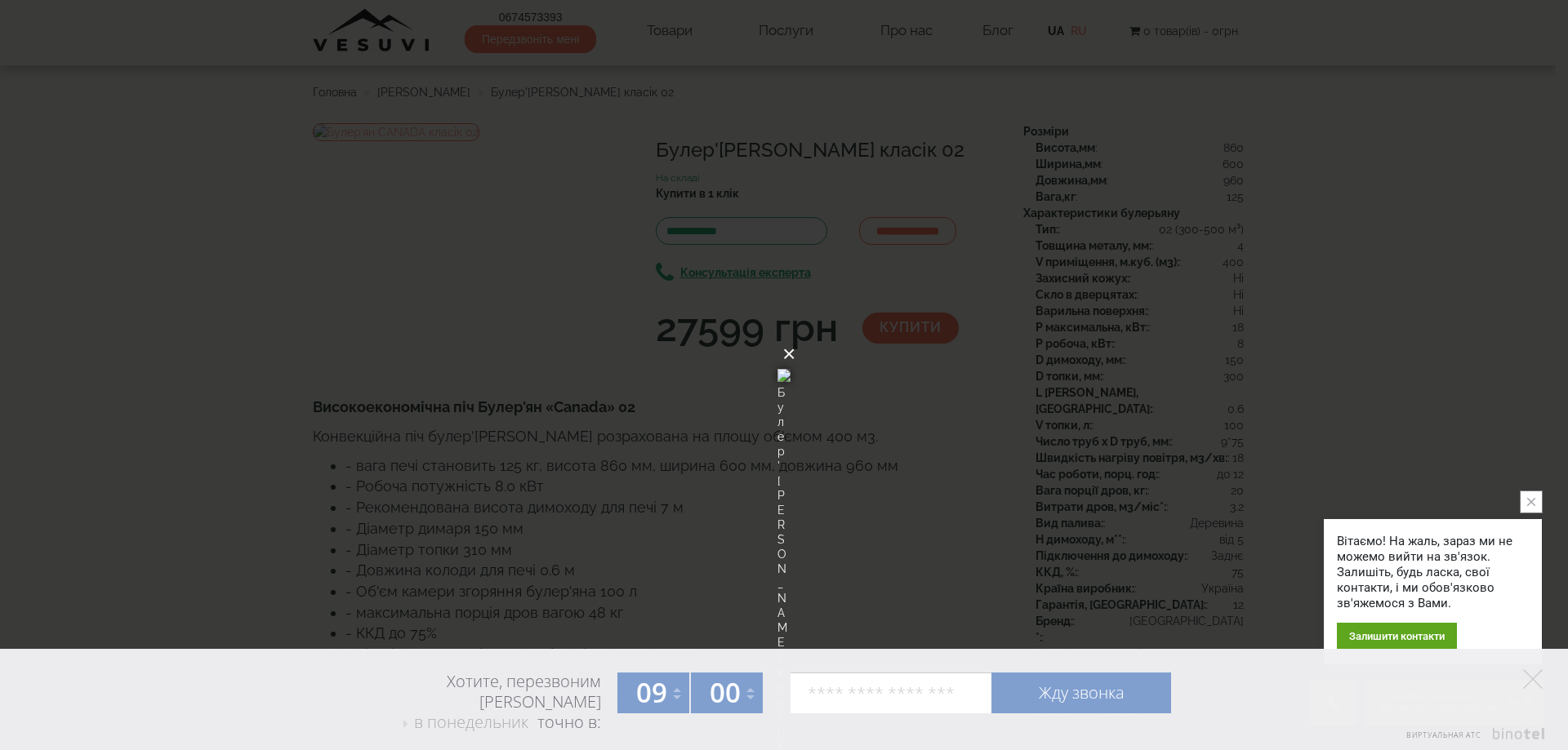
click at [796, 336] on button "×" at bounding box center [789, 354] width 13 height 36
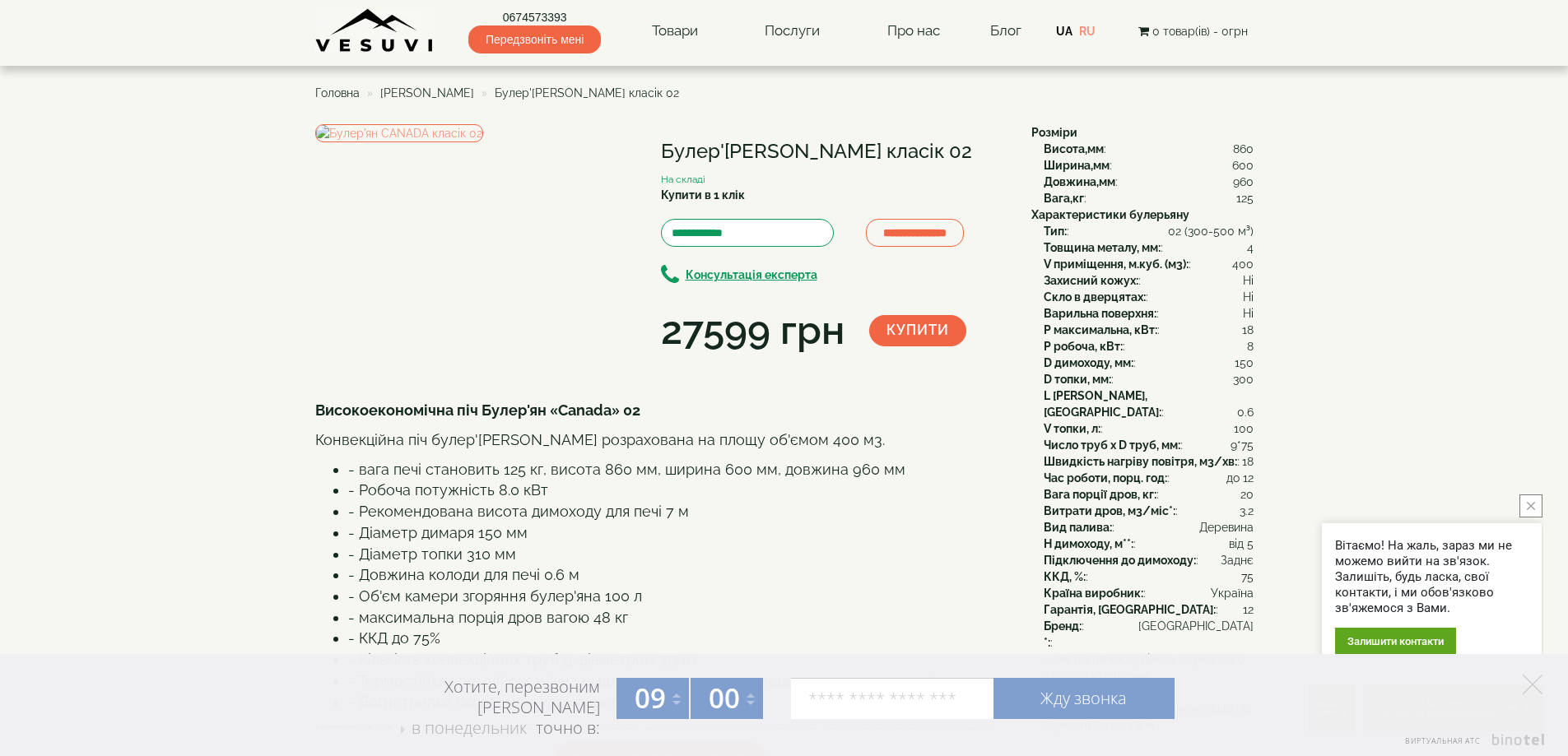
scroll to position [82, 0]
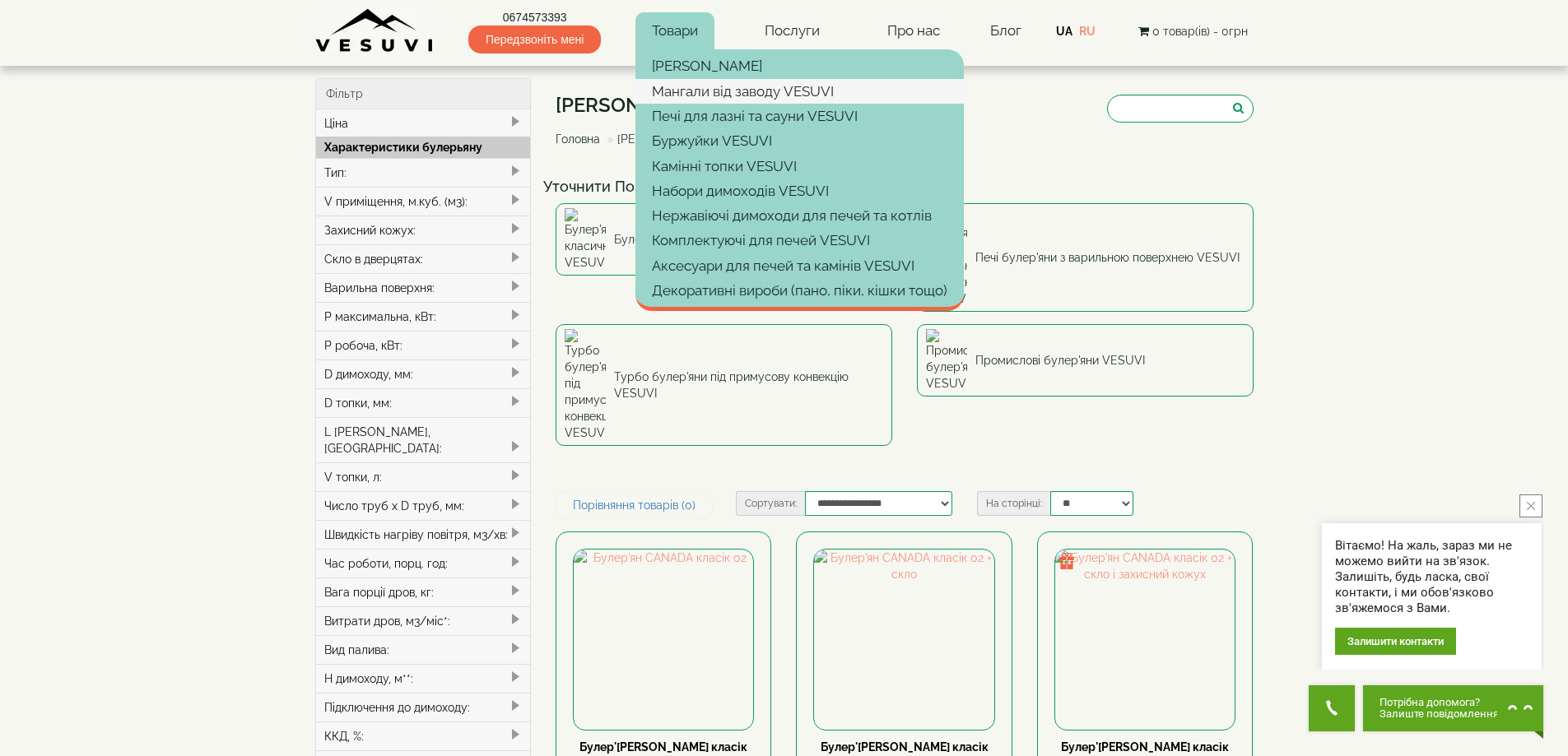
click at [749, 93] on link "Мангали від заводу VESUVI" at bounding box center [799, 91] width 329 height 25
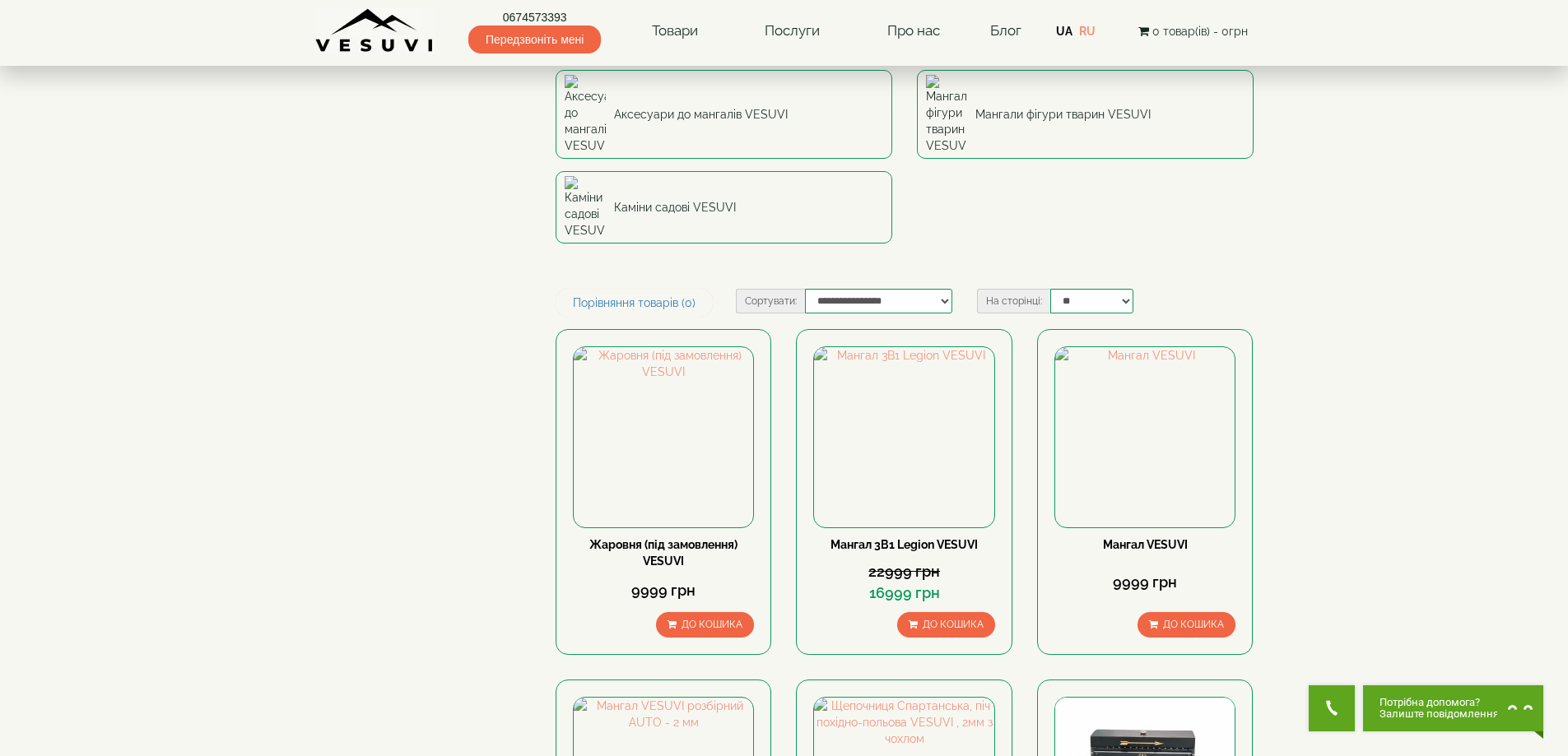
scroll to position [658, 0]
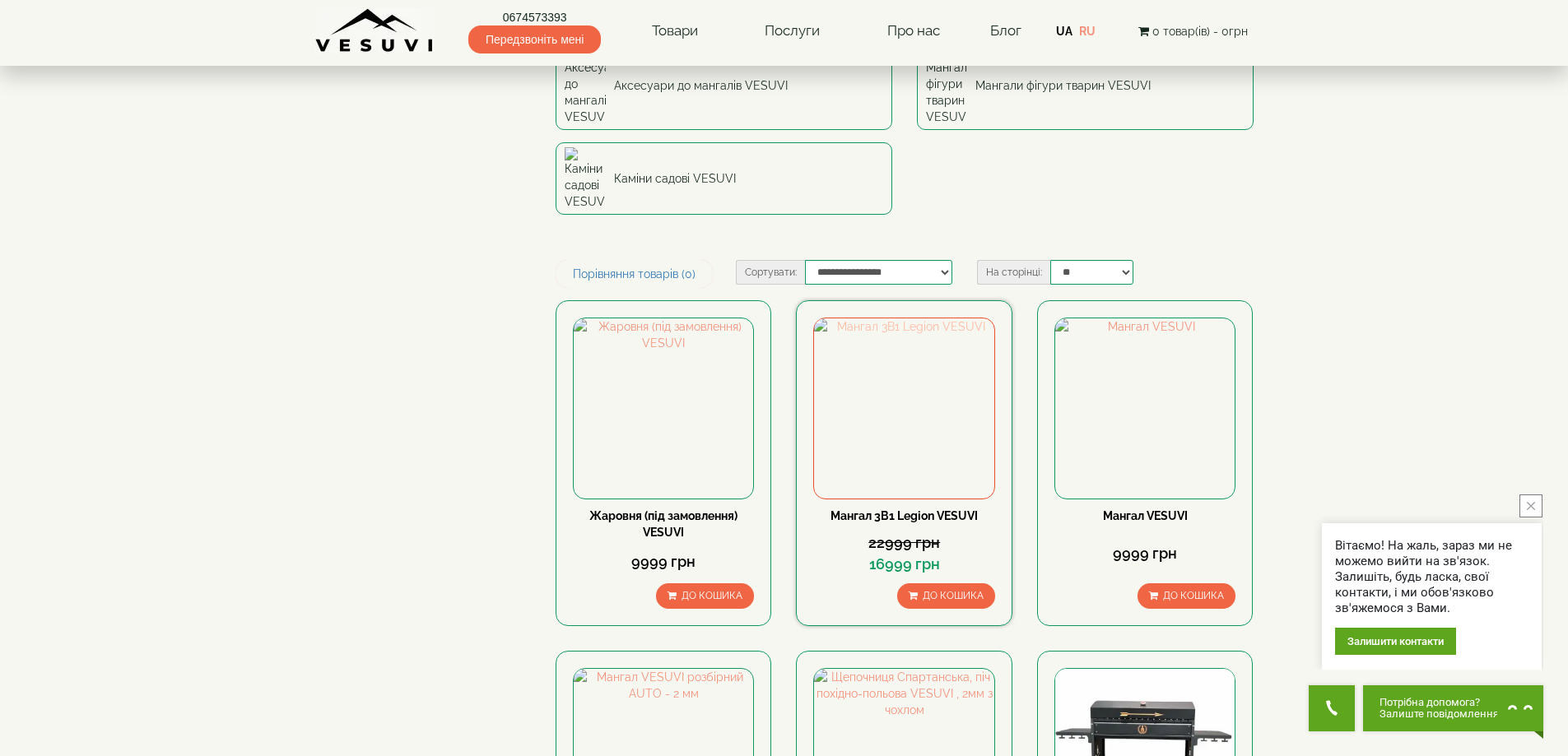
click at [909, 319] on img at bounding box center [903, 408] width 179 height 179
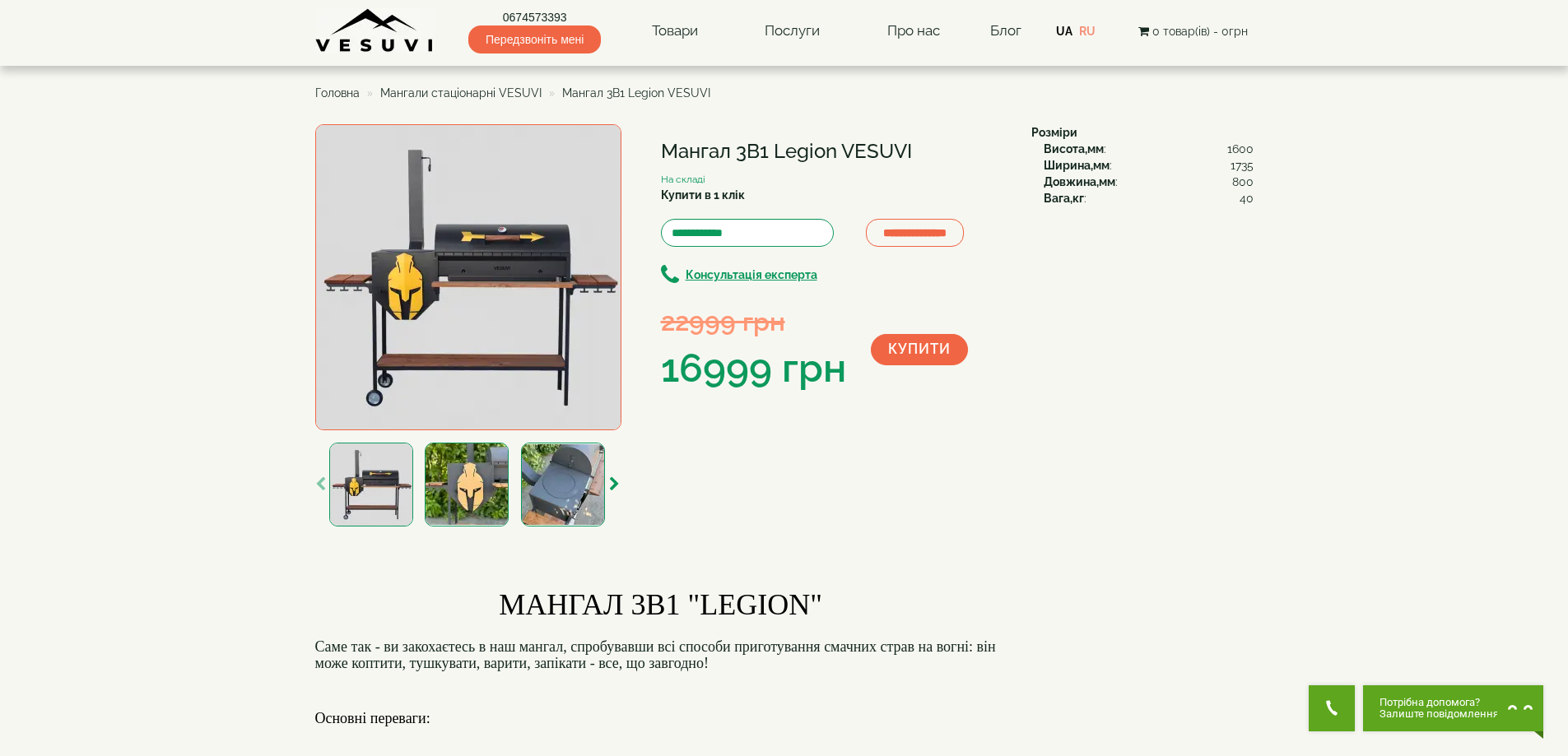
click at [471, 478] on img at bounding box center [466, 484] width 84 height 84
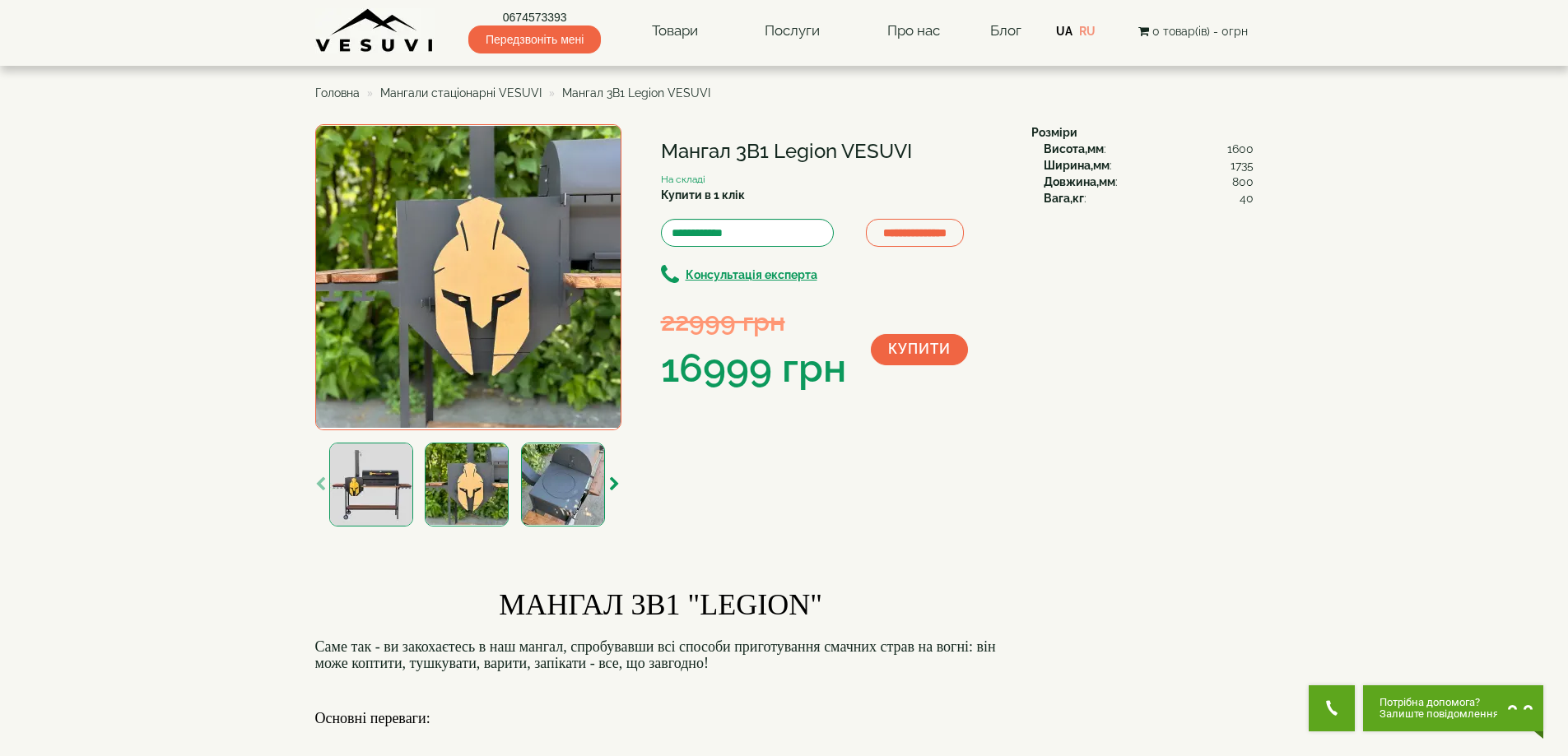
click at [558, 477] on img at bounding box center [562, 484] width 84 height 84
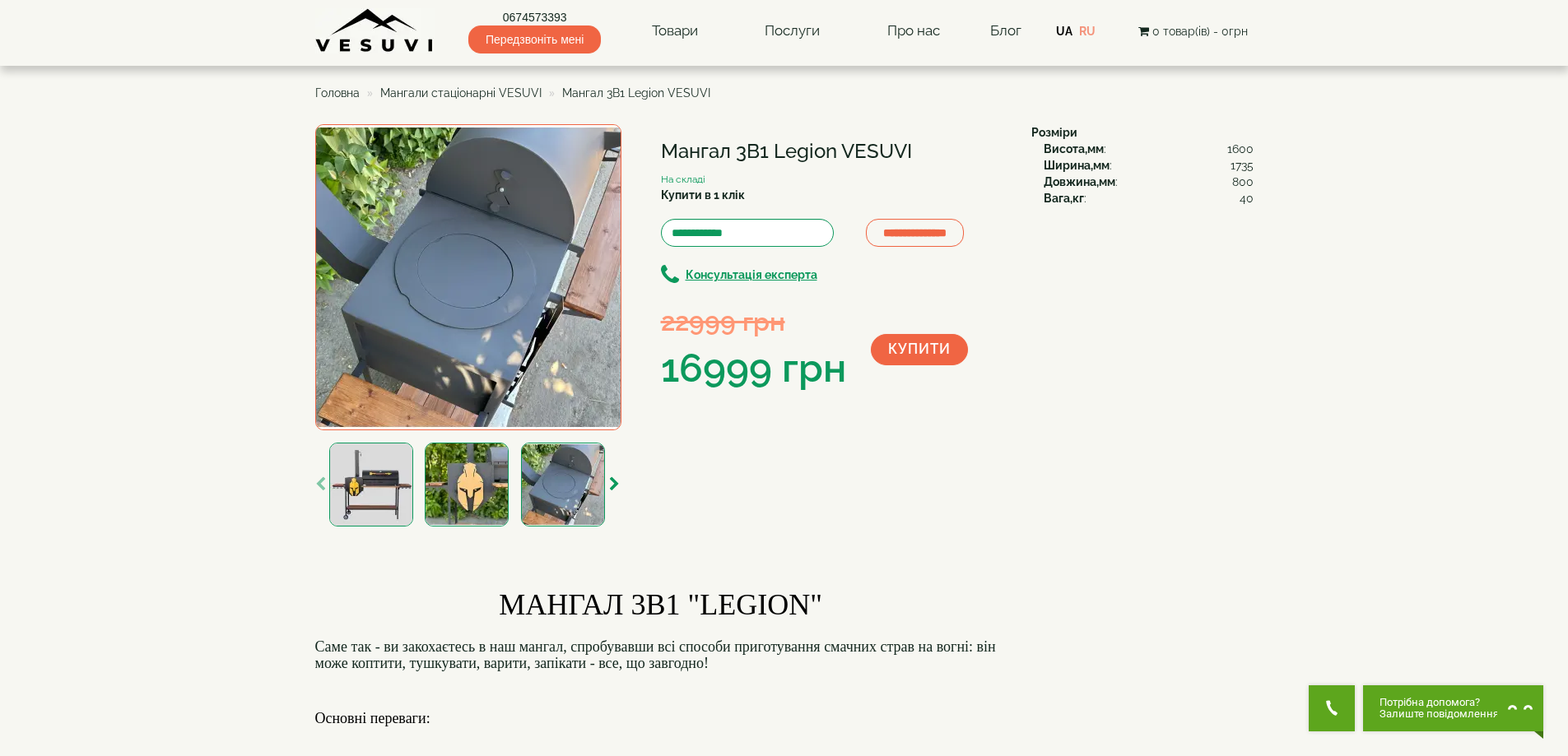
click at [464, 463] on img at bounding box center [466, 484] width 84 height 84
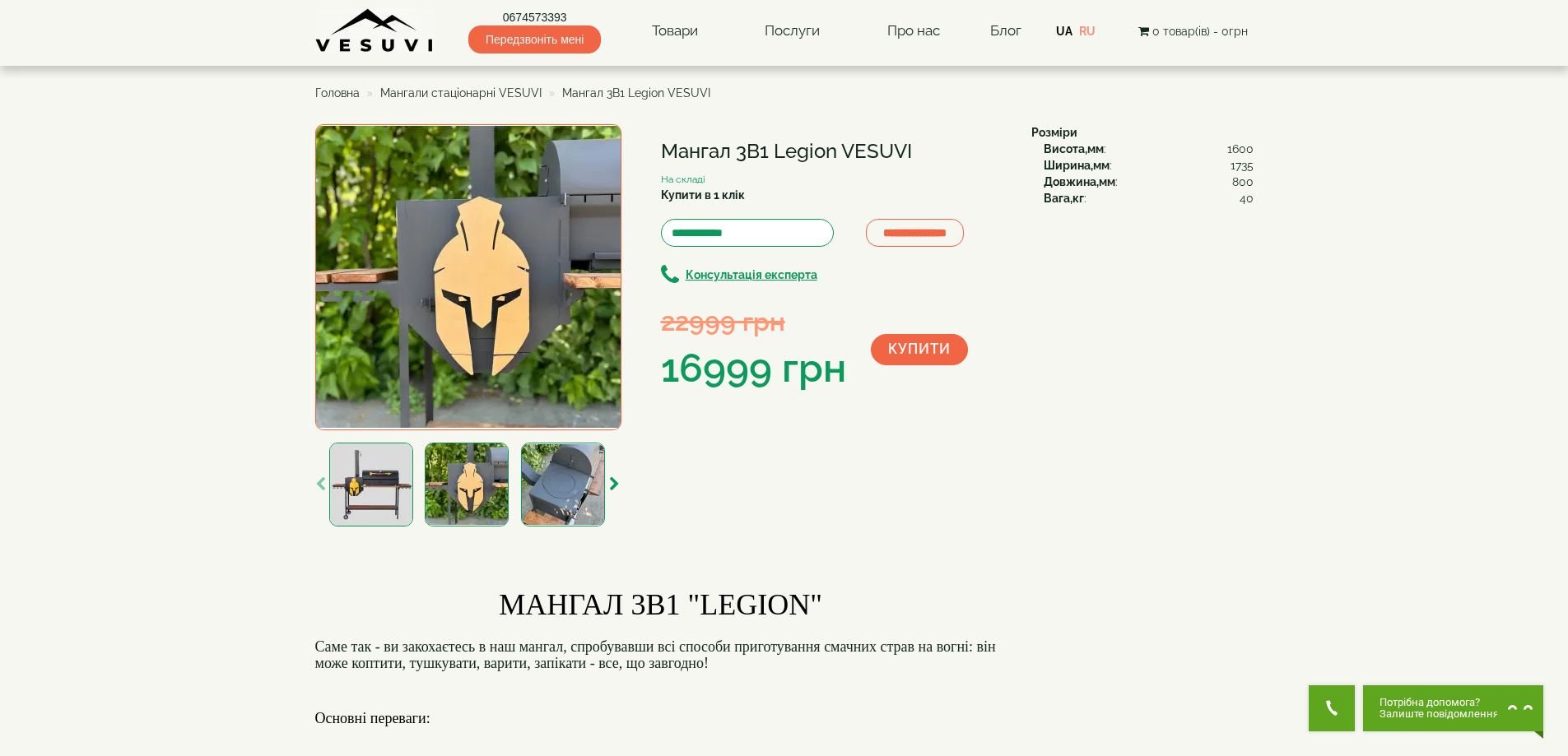
click at [381, 468] on img at bounding box center [371, 484] width 84 height 84
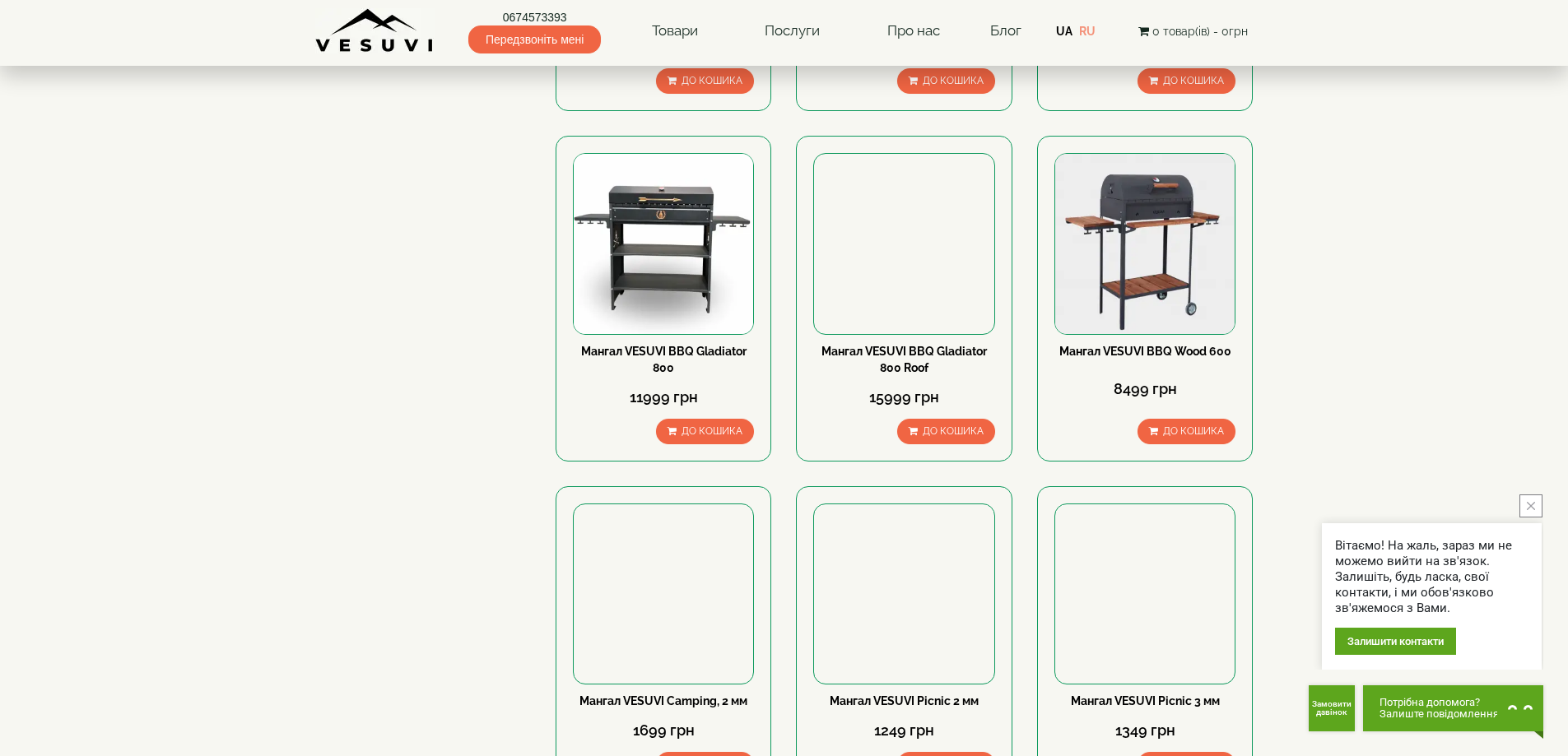
scroll to position [1893, 0]
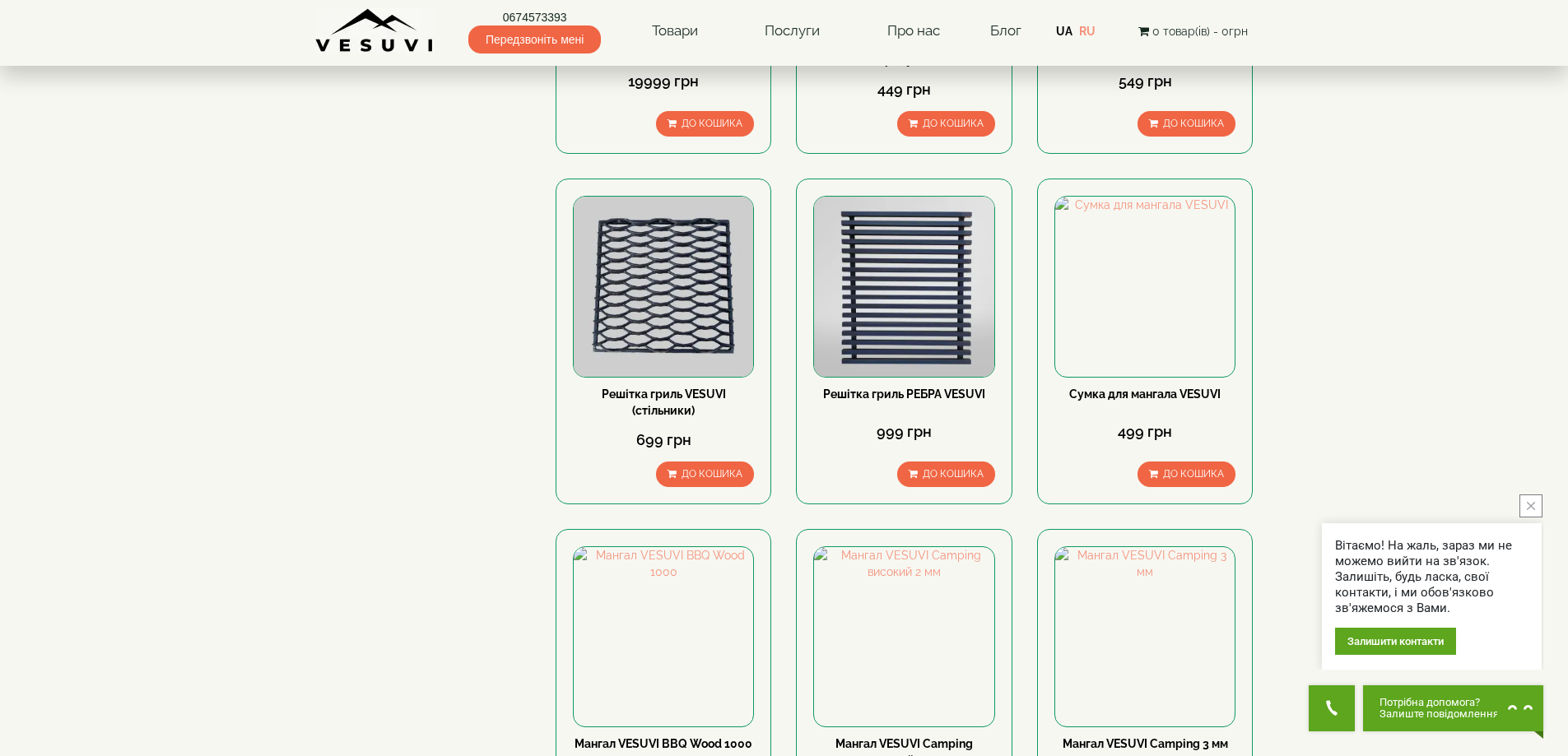
scroll to position [1893, 0]
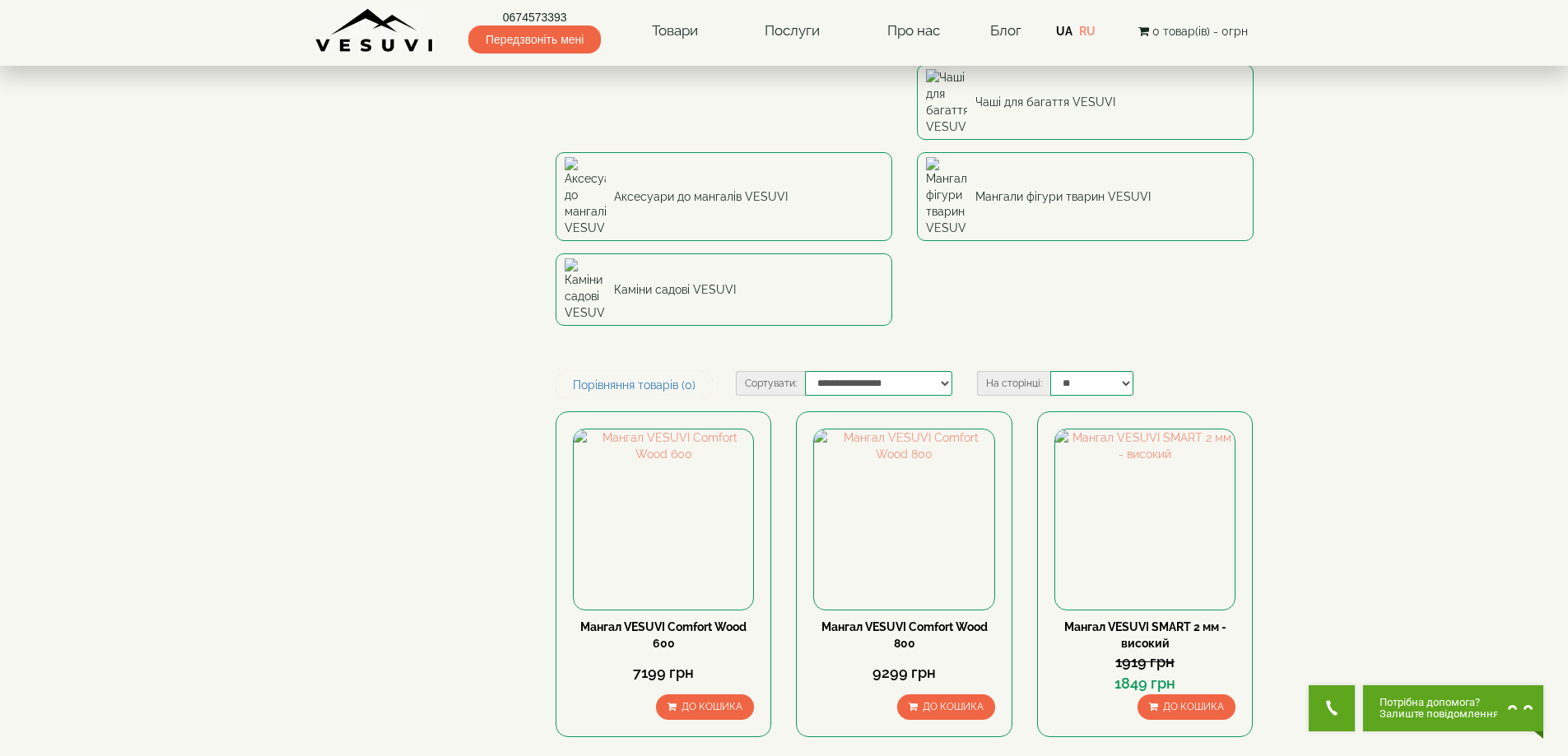
scroll to position [576, 0]
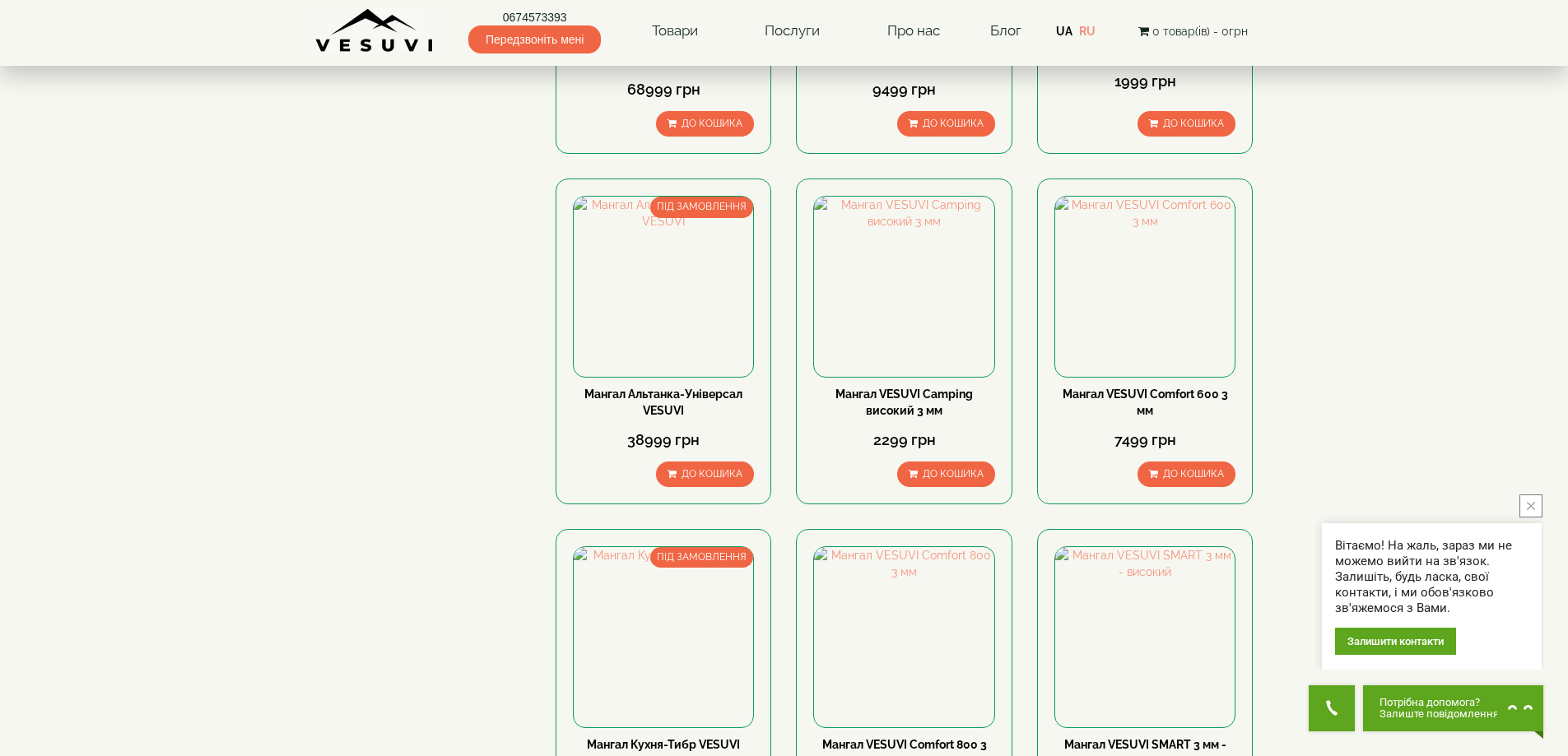
scroll to position [1481, 0]
click at [713, 546] on img at bounding box center [663, 635] width 179 height 179
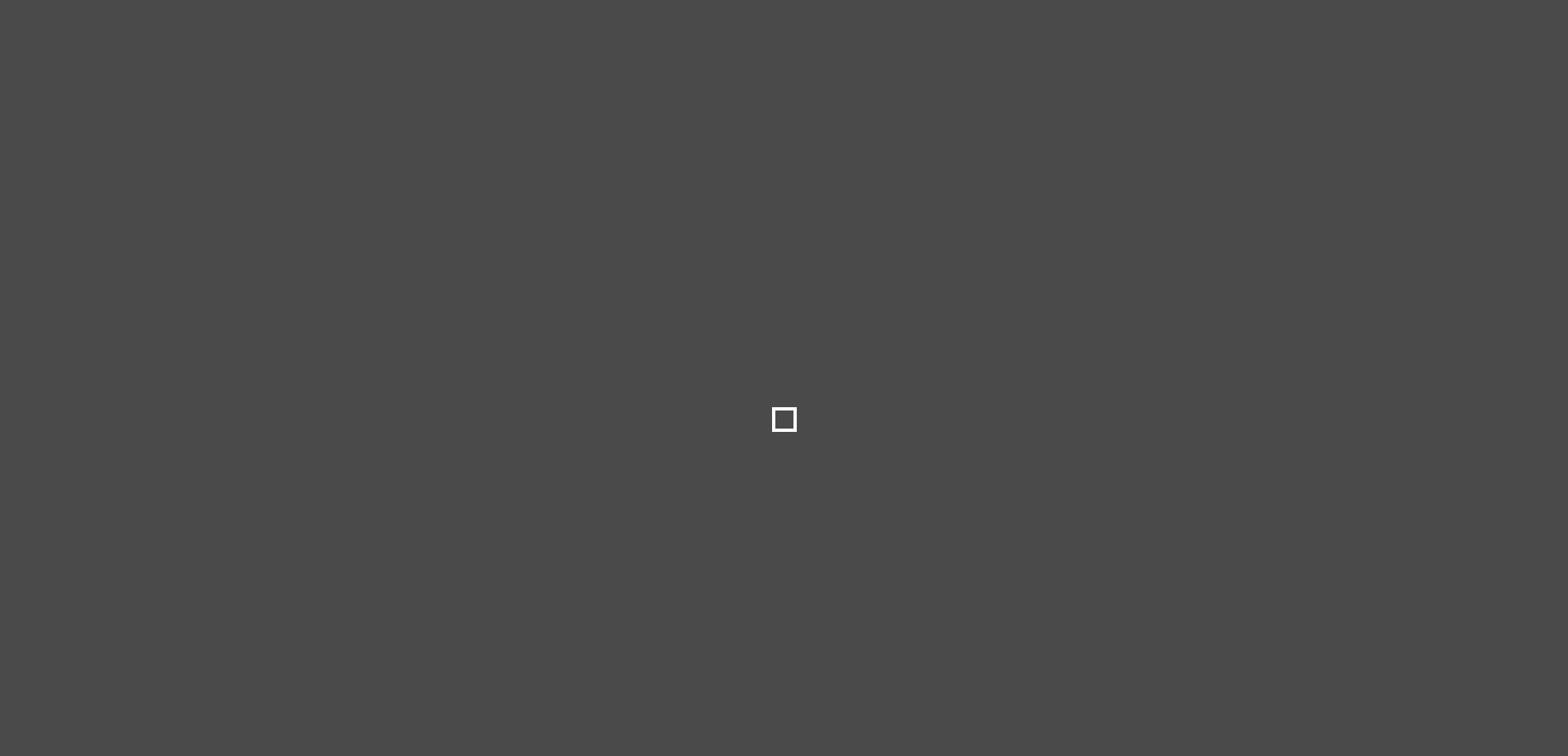
select select
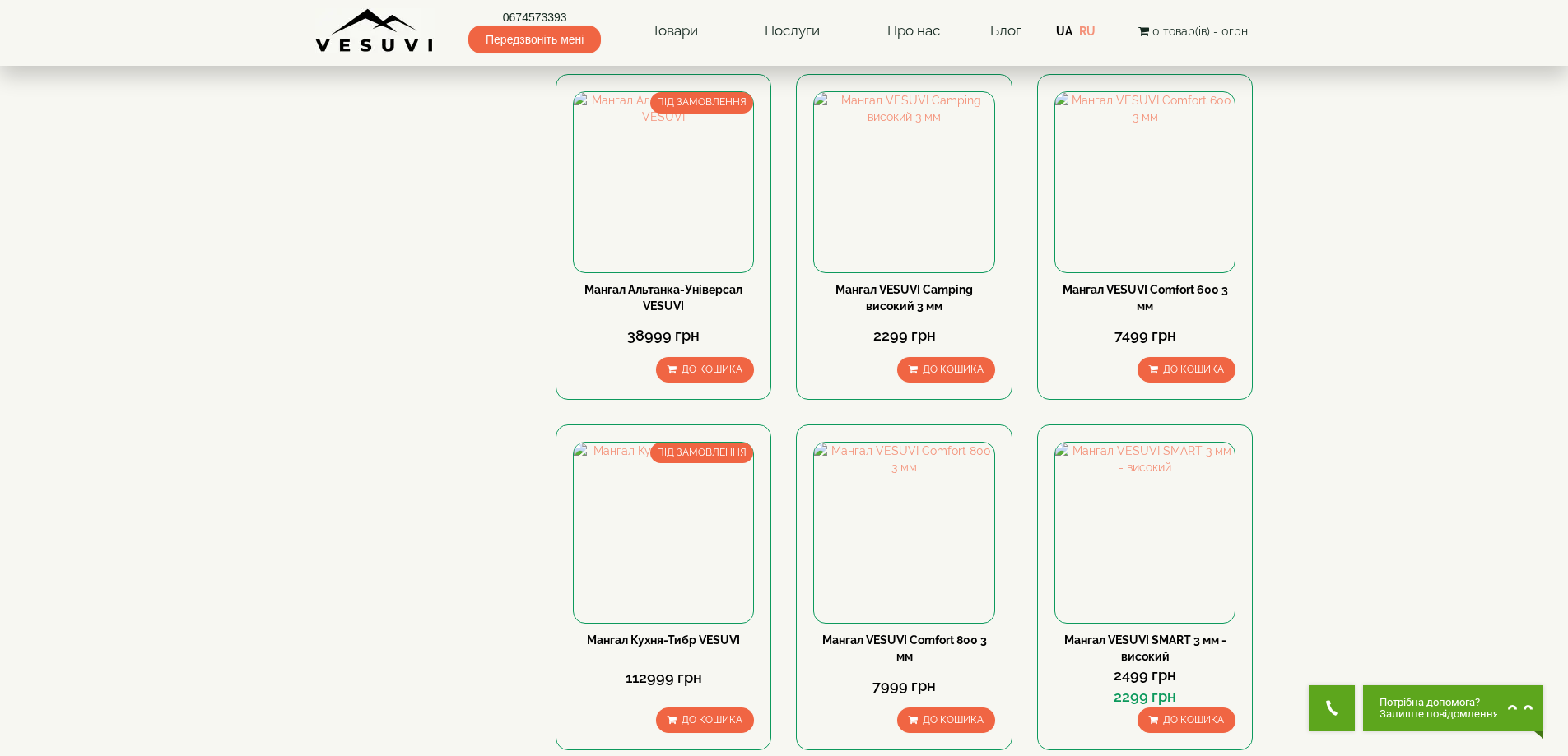
scroll to position [1811, 0]
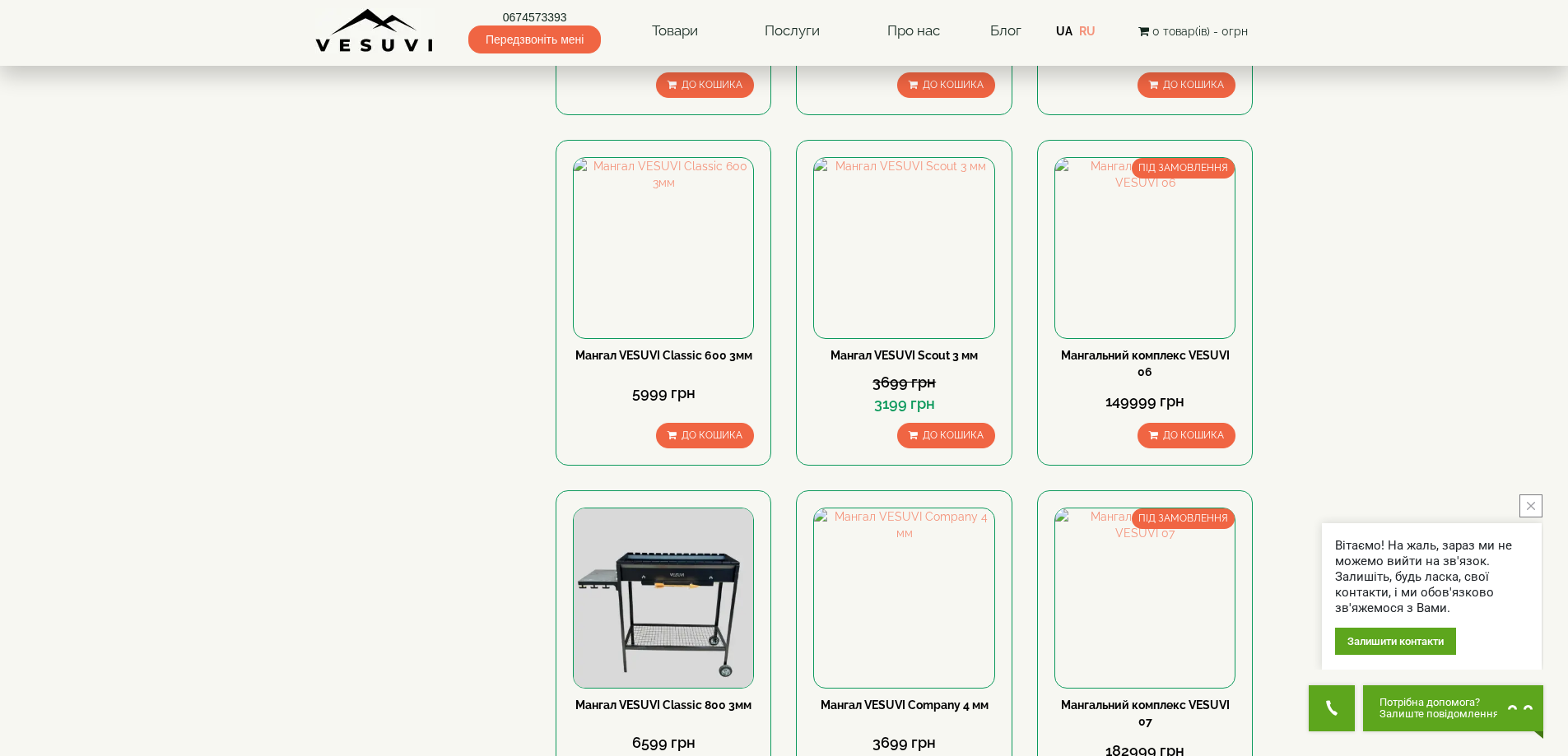
scroll to position [1893, 0]
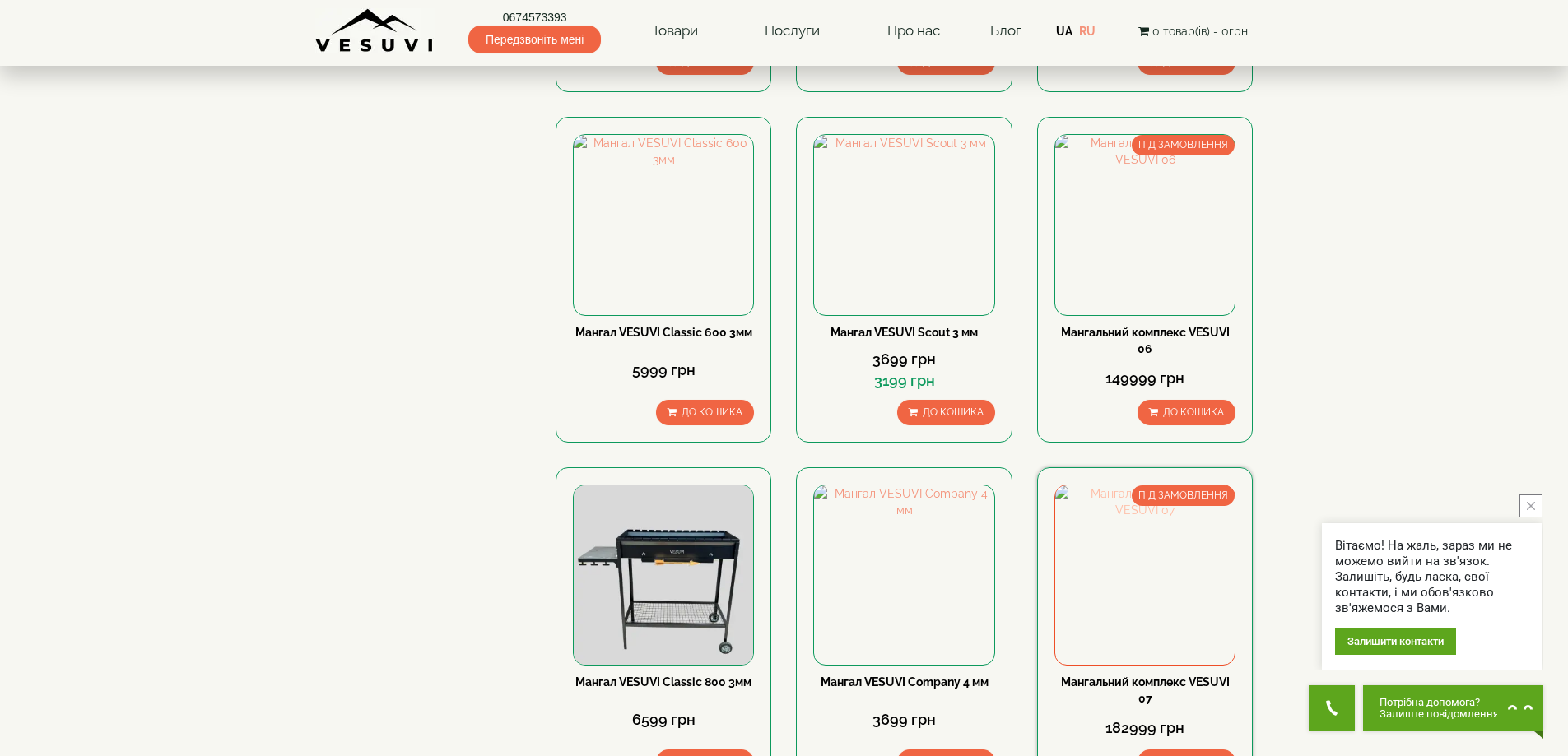
click at [1204, 486] on img at bounding box center [1144, 575] width 179 height 179
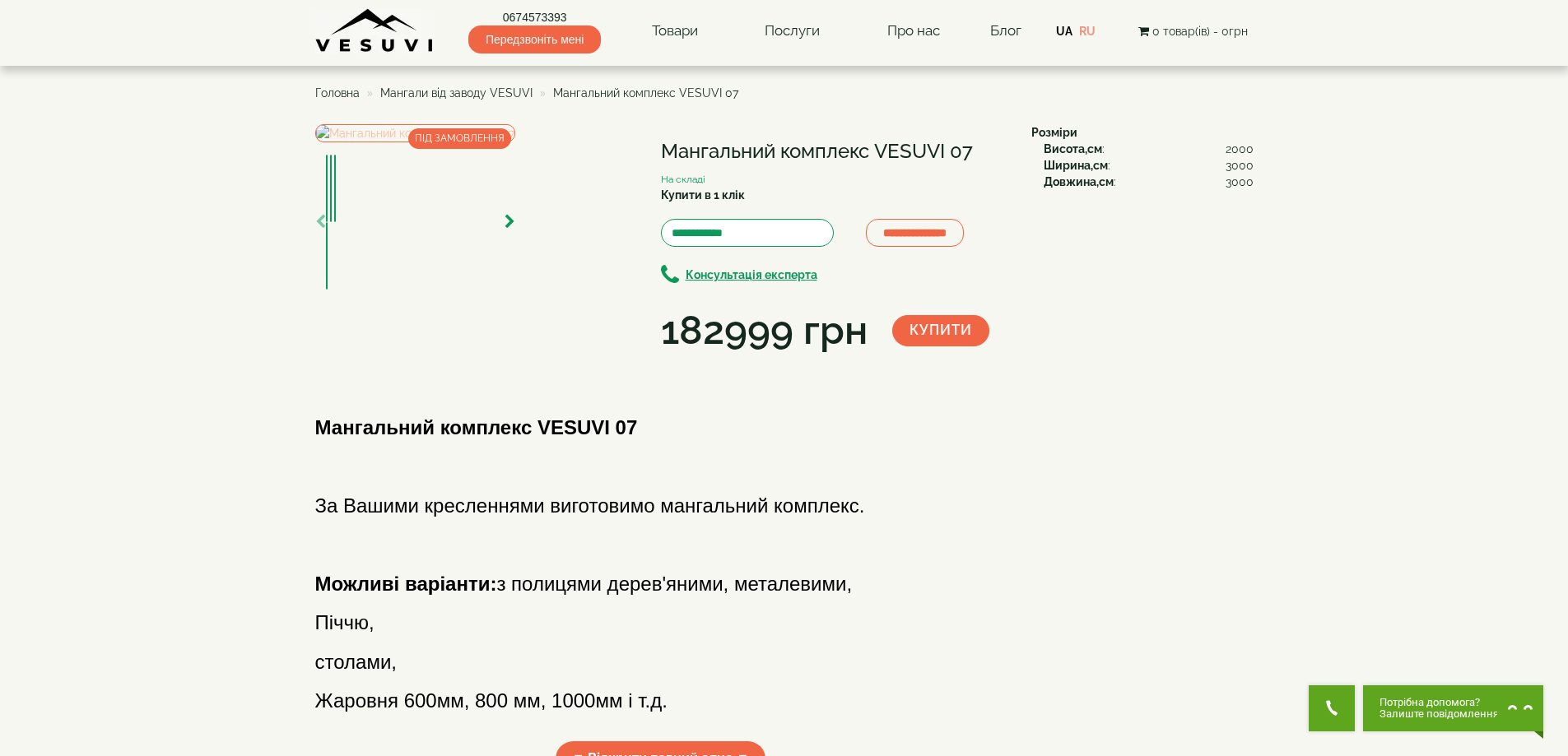
click at [516, 143] on img at bounding box center [415, 133] width 200 height 18
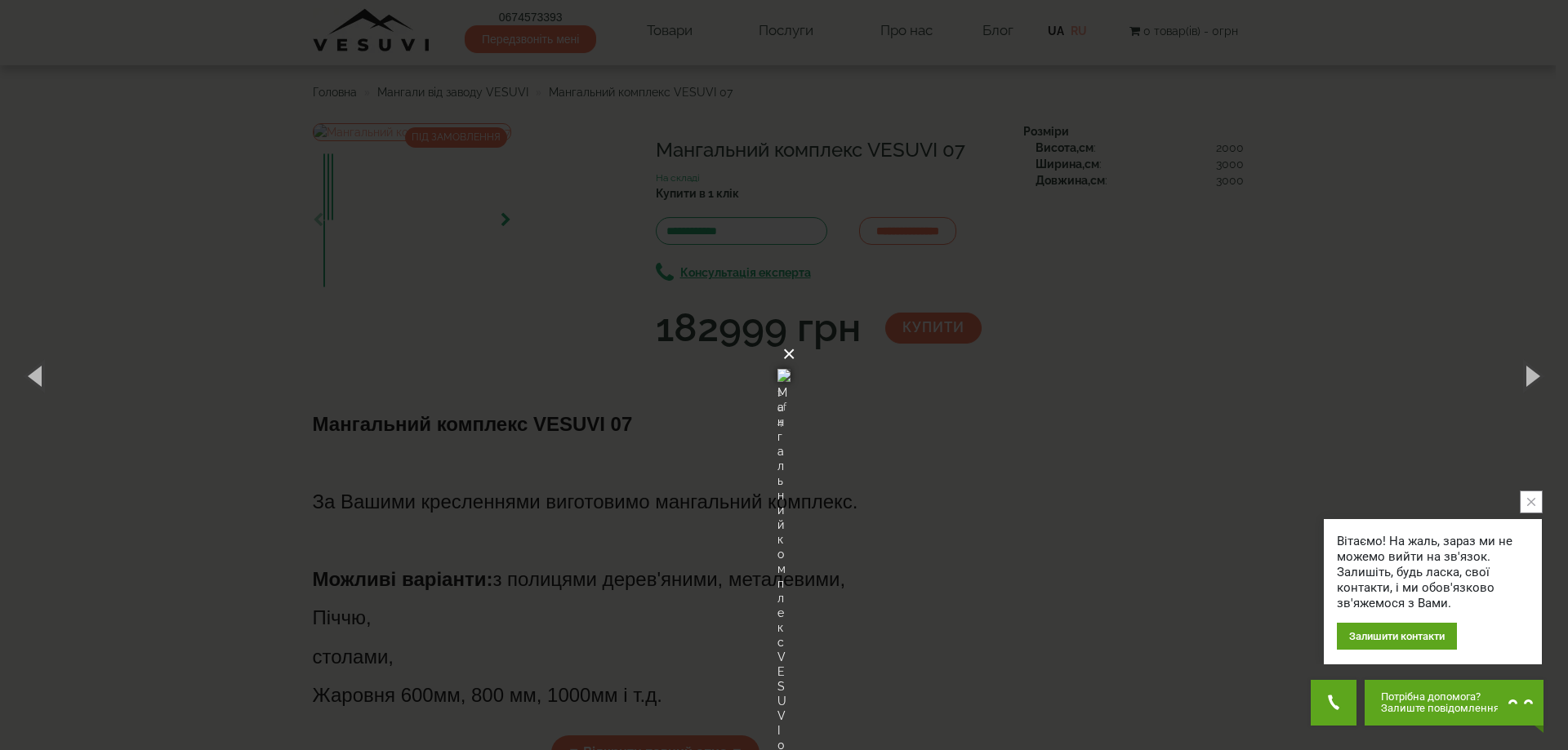
click at [796, 336] on button "×" at bounding box center [789, 354] width 13 height 36
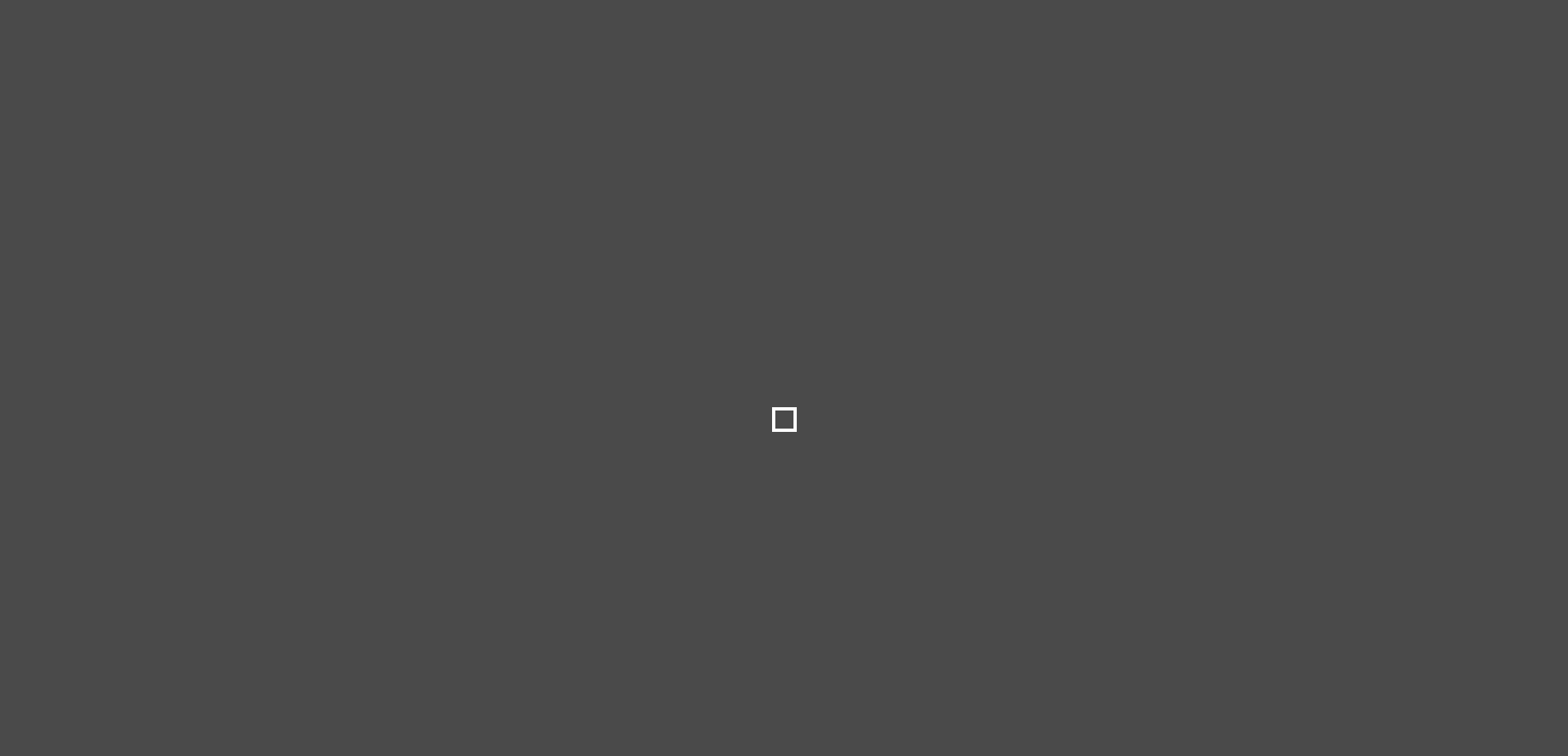
type input "***"
type input "******"
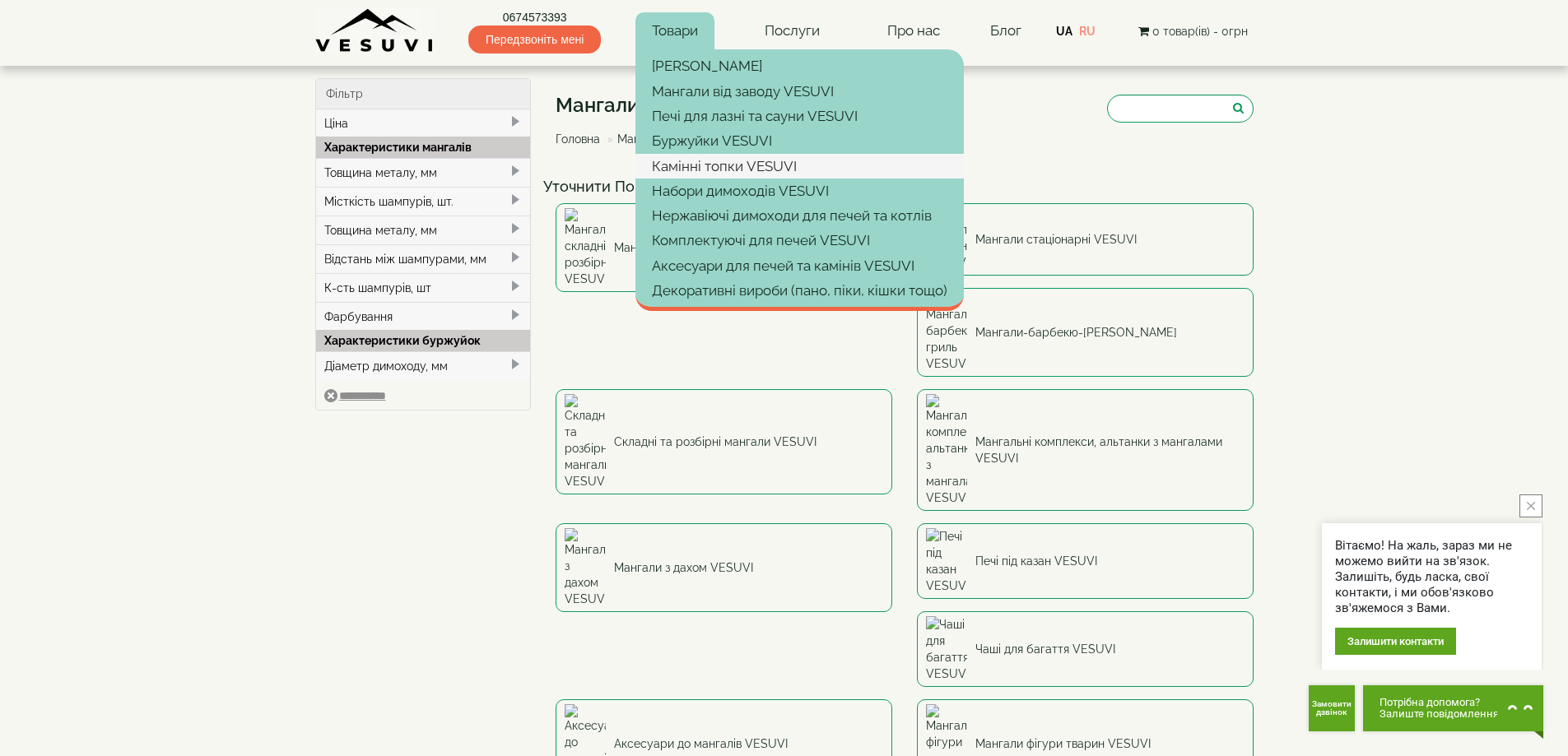
click at [696, 158] on link "Камінні топки VESUVI" at bounding box center [799, 166] width 329 height 25
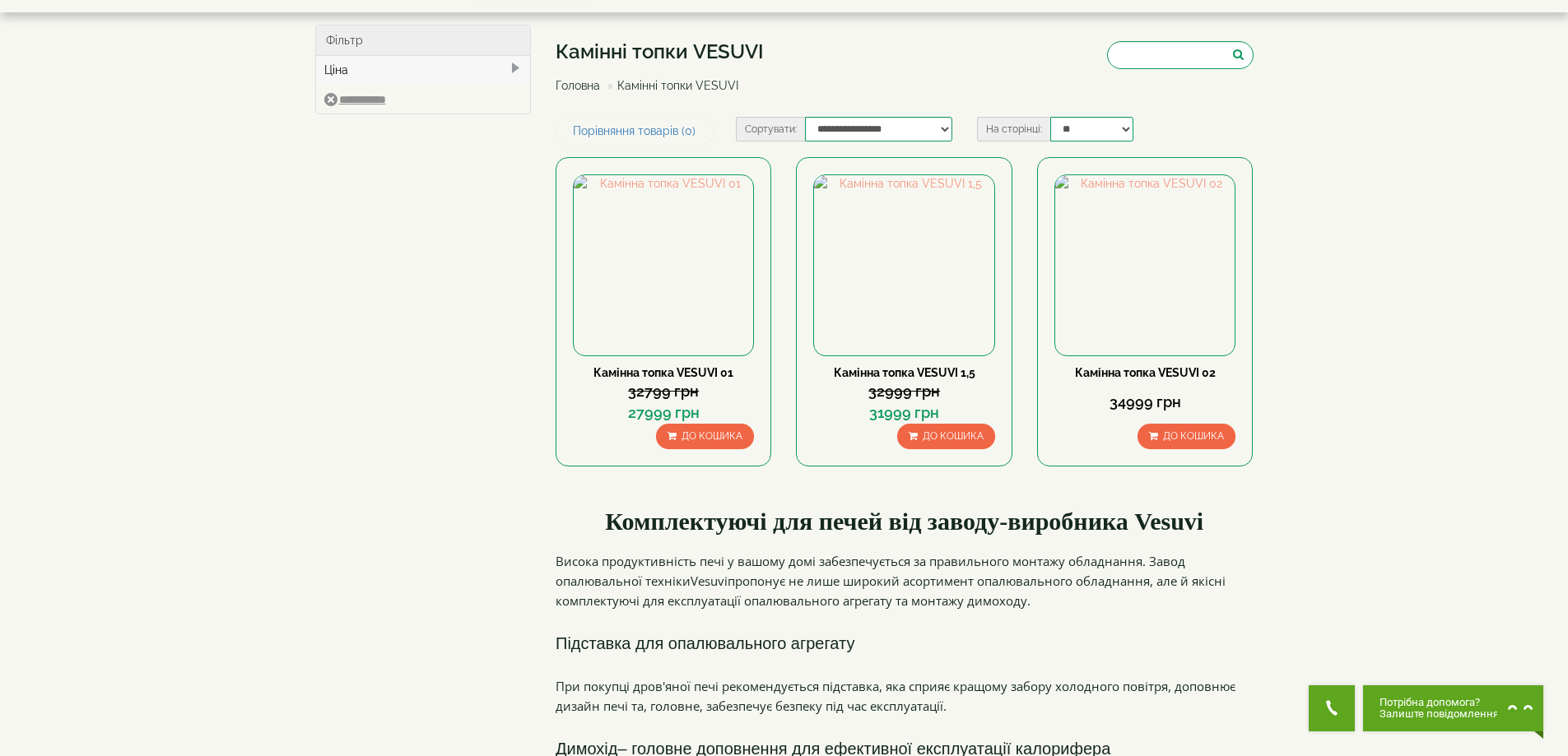
scroll to position [82, 0]
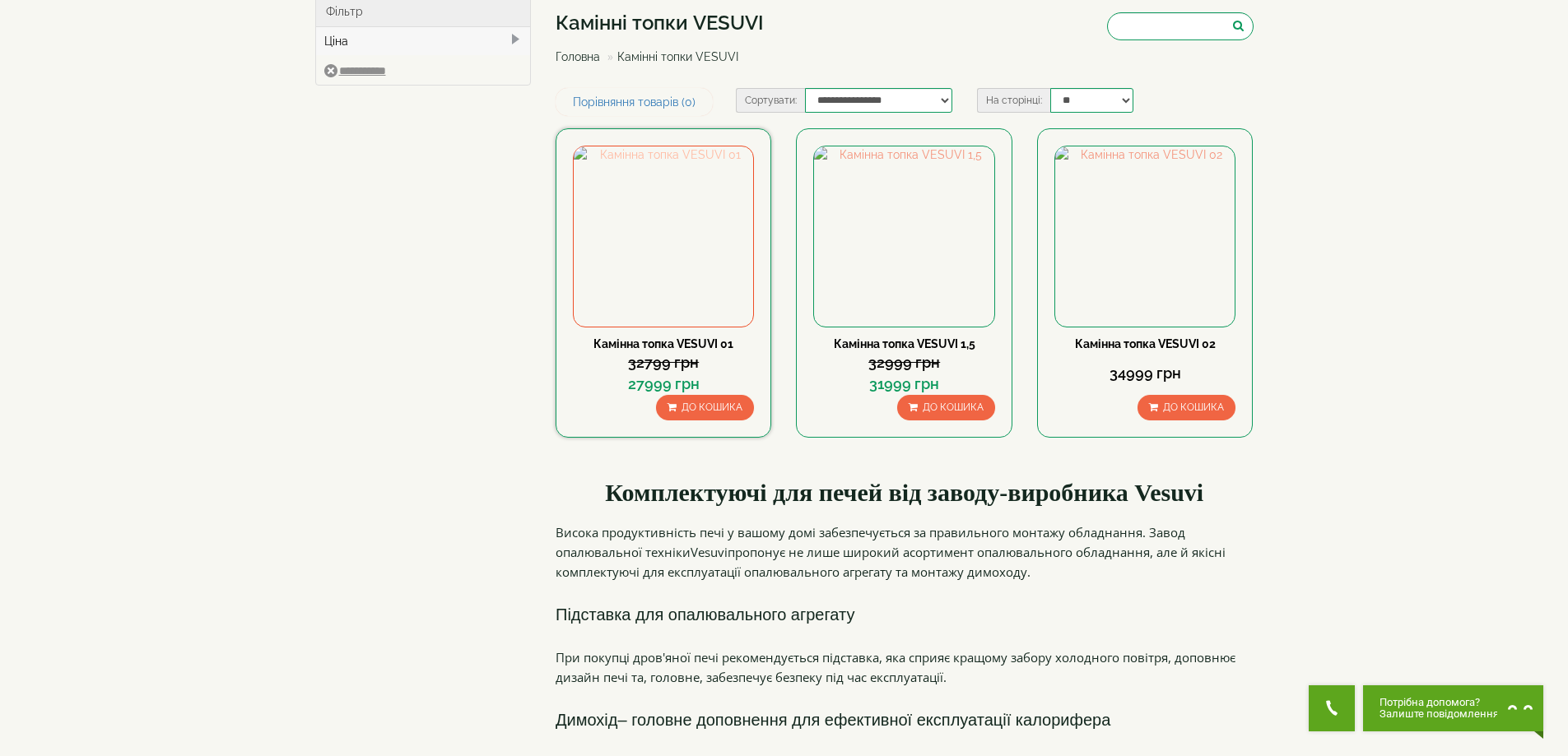
click at [672, 230] on img at bounding box center [663, 235] width 179 height 179
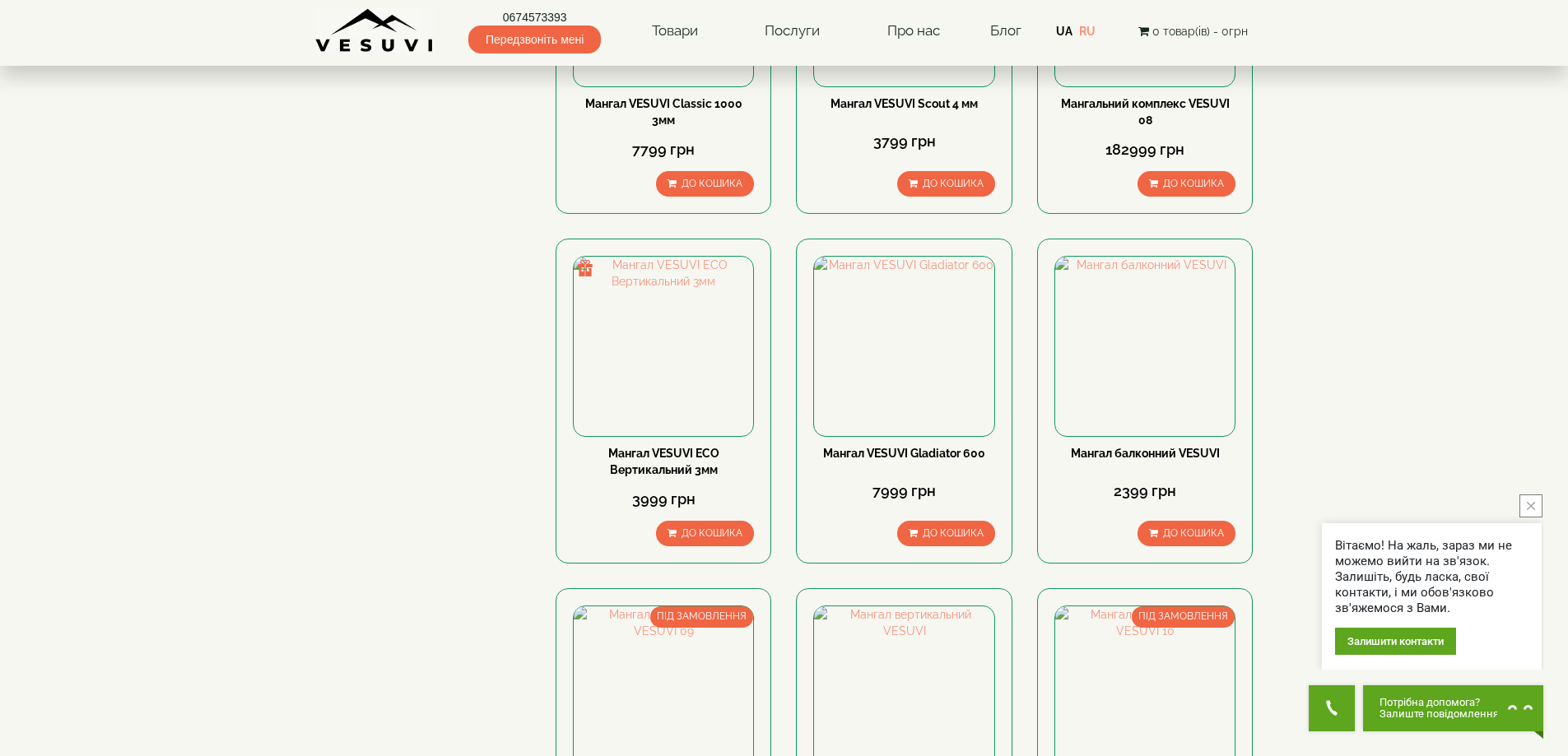
scroll to position [1070, 0]
